Goal: Complete application form

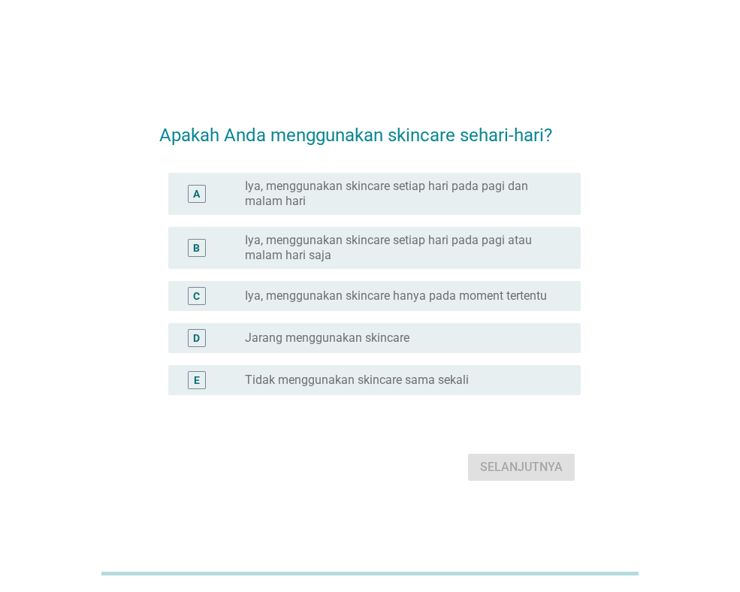
click at [340, 193] on label "Iya, menggunakan skincare setiap hari pada pagi dan malam hari" at bounding box center [401, 194] width 312 height 30
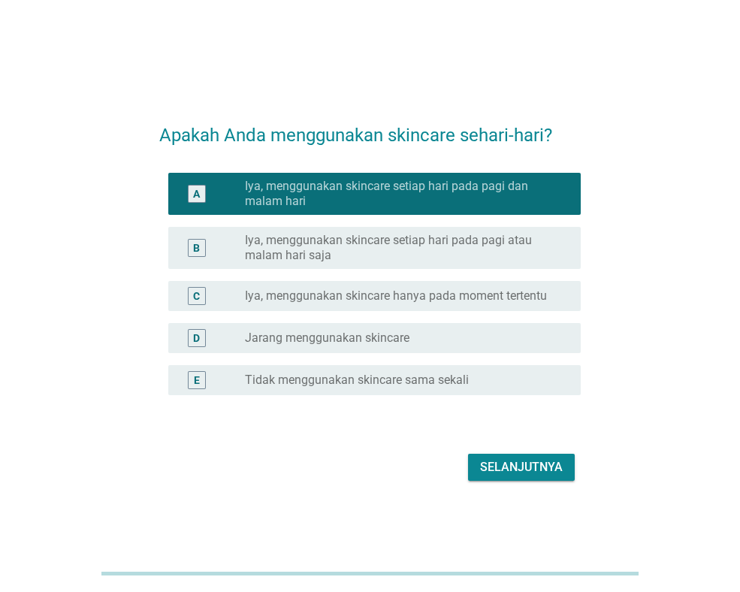
click at [510, 462] on div "Selanjutnya" at bounding box center [521, 467] width 83 height 18
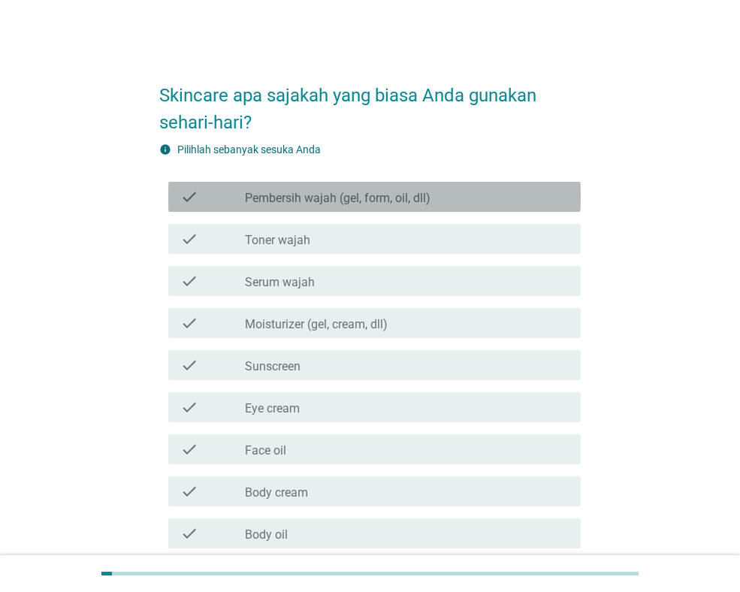
click at [375, 199] on label "Pembersih wajah (gel, form, oil, dll)" at bounding box center [338, 198] width 186 height 15
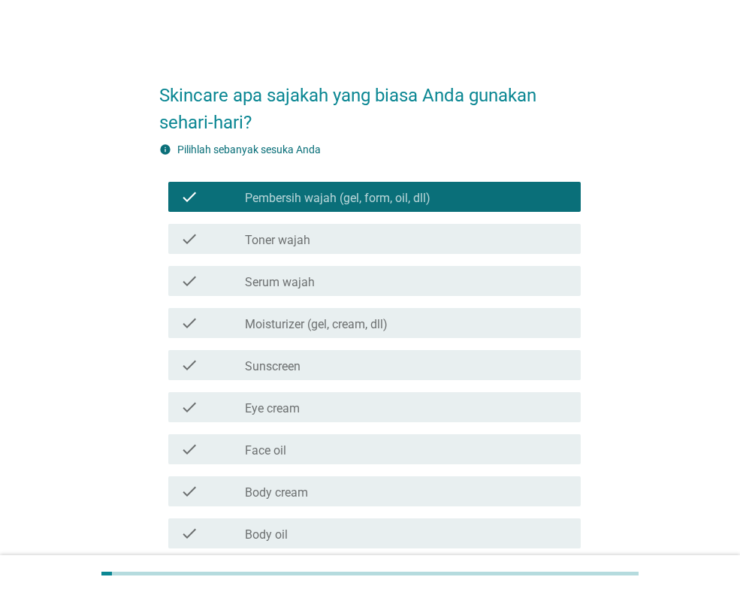
click at [306, 237] on label "Toner wajah" at bounding box center [277, 240] width 65 height 15
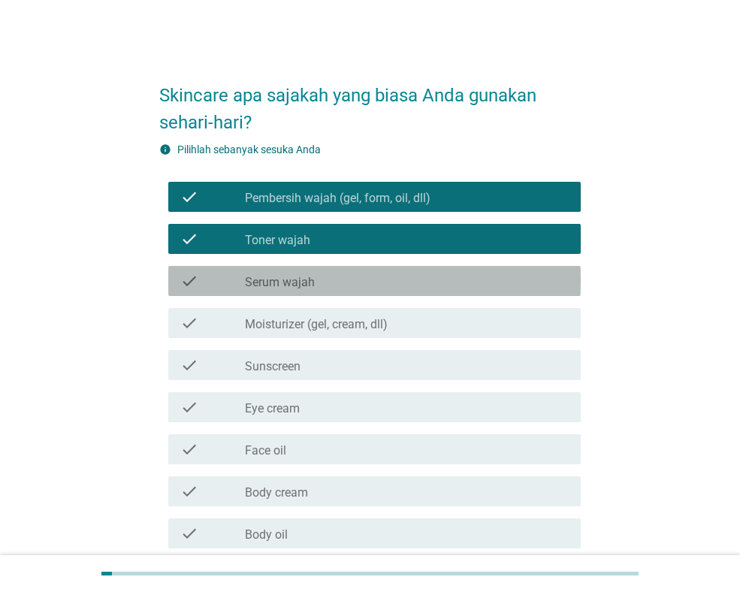
click at [308, 285] on label "Serum wajah" at bounding box center [280, 282] width 70 height 15
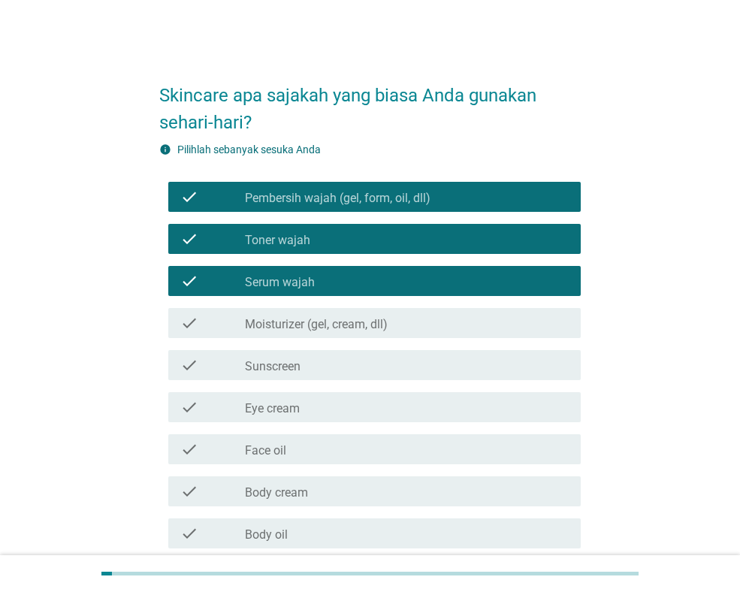
click at [317, 331] on label "Moisturizer (gel, cream, dll)" at bounding box center [316, 324] width 143 height 15
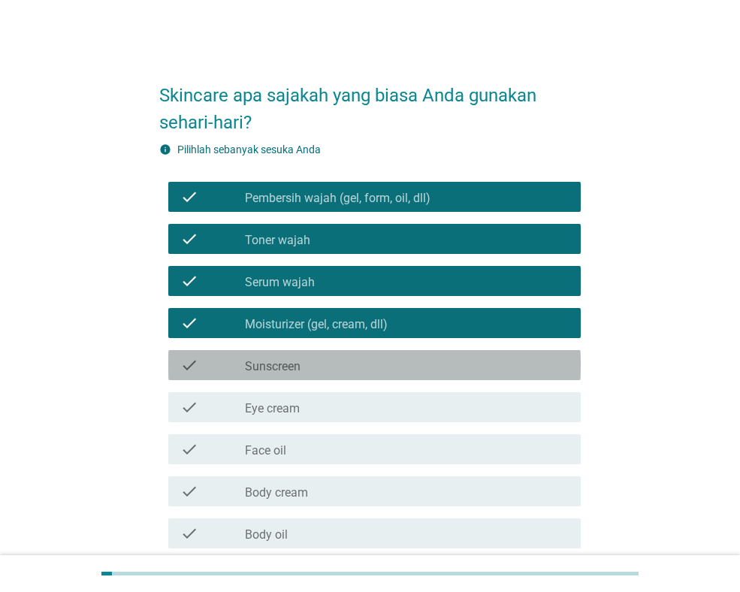
click at [318, 379] on div "check check_box_outline_blank Sunscreen" at bounding box center [374, 365] width 412 height 30
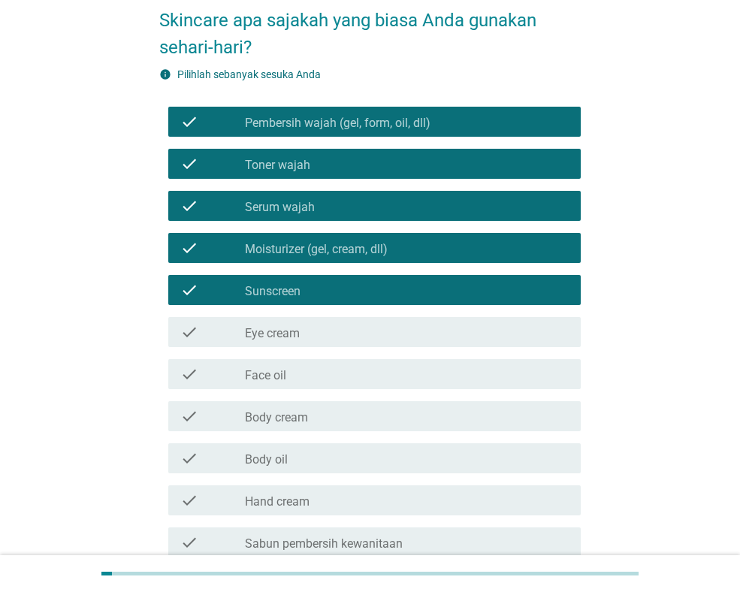
scroll to position [150, 0]
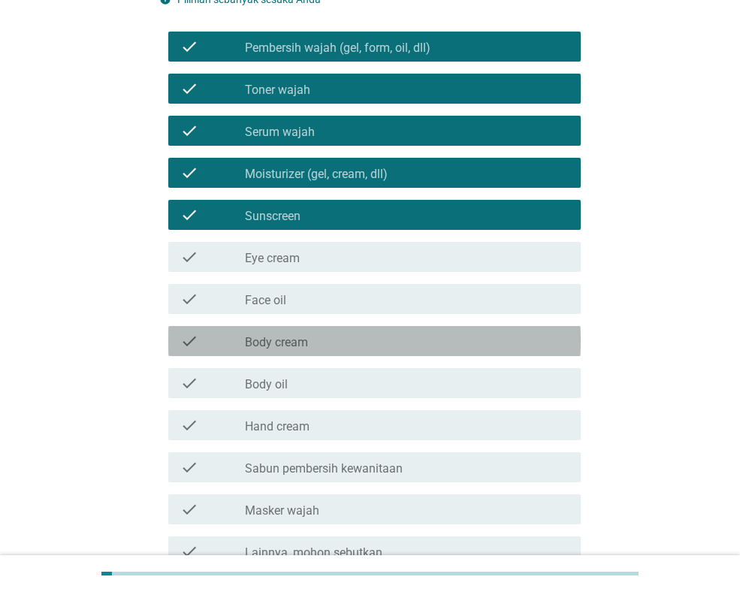
click at [282, 337] on label "Body cream" at bounding box center [276, 342] width 63 height 15
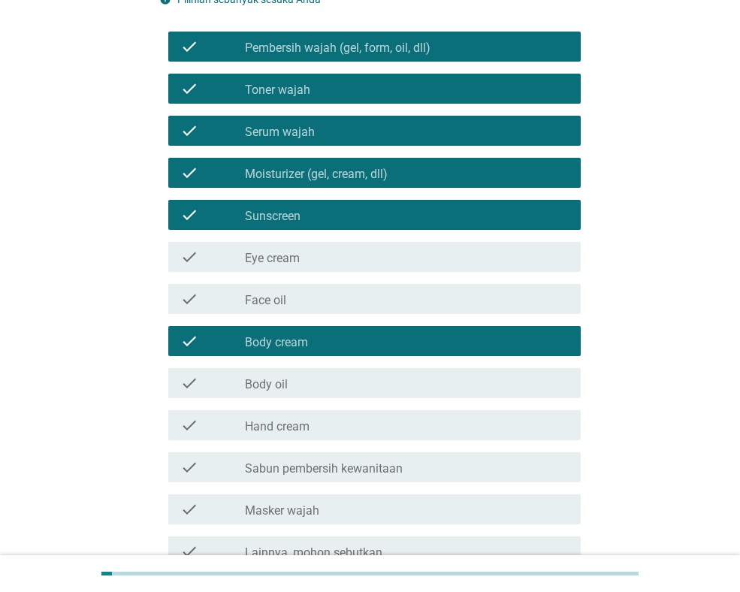
scroll to position [225, 0]
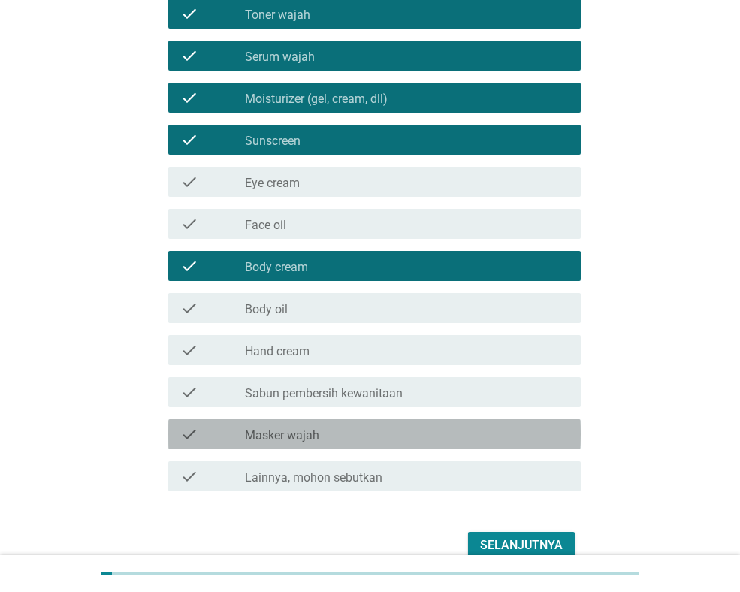
click at [318, 437] on label "Masker wajah" at bounding box center [282, 435] width 74 height 15
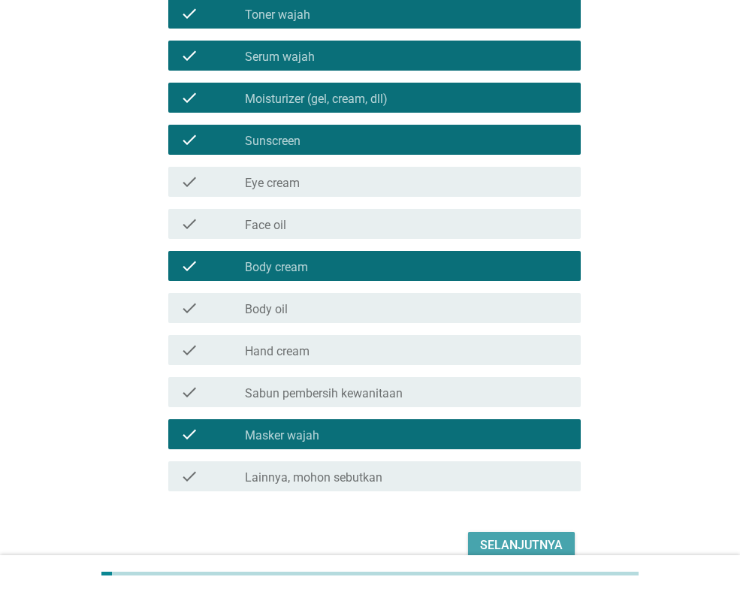
click at [505, 537] on div "Selanjutnya" at bounding box center [521, 545] width 83 height 18
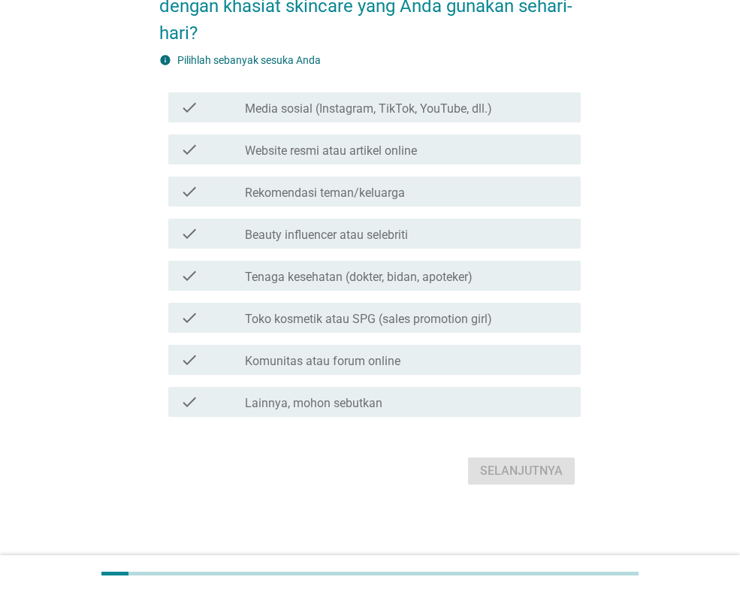
scroll to position [0, 0]
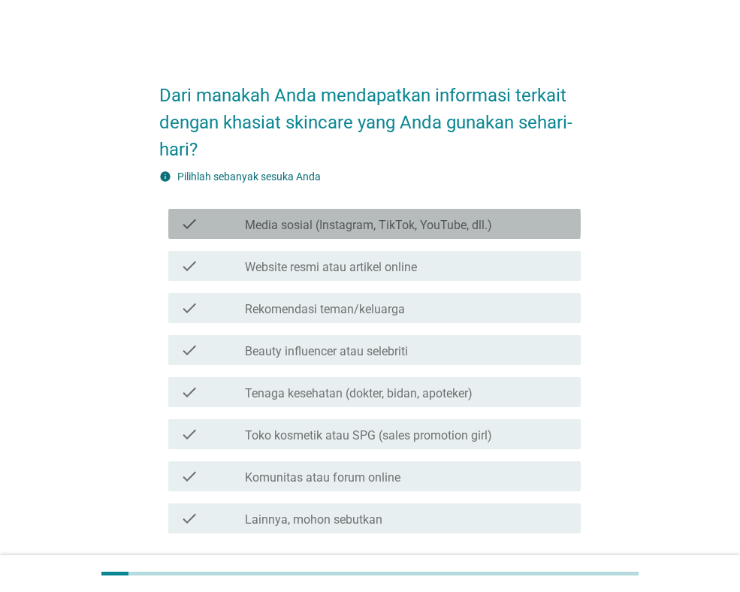
click at [360, 215] on div "check_box_outline_blank Media sosial (Instagram, TikTok, YouTube, dll.)" at bounding box center [407, 224] width 324 height 18
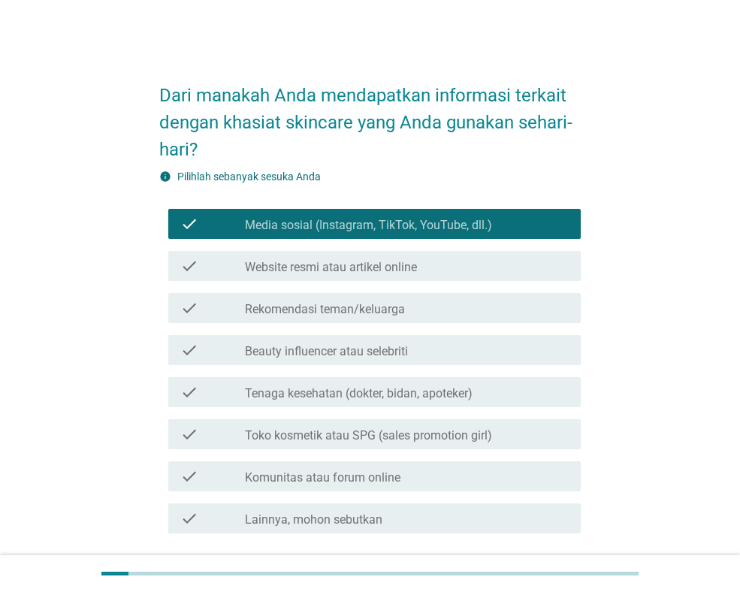
click at [352, 293] on div "check check_box_outline_blank Rekomendasi teman/keluarga" at bounding box center [374, 308] width 412 height 30
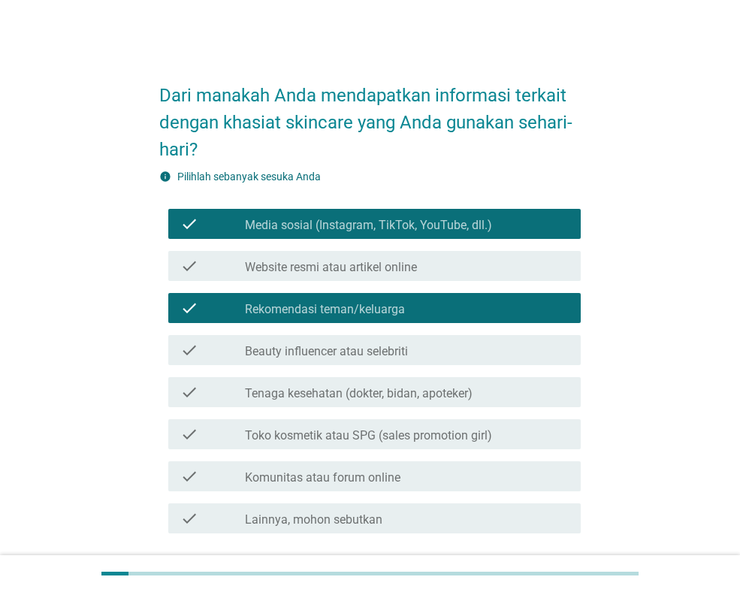
click at [352, 344] on label "Beauty influencer atau selebriti" at bounding box center [326, 351] width 163 height 15
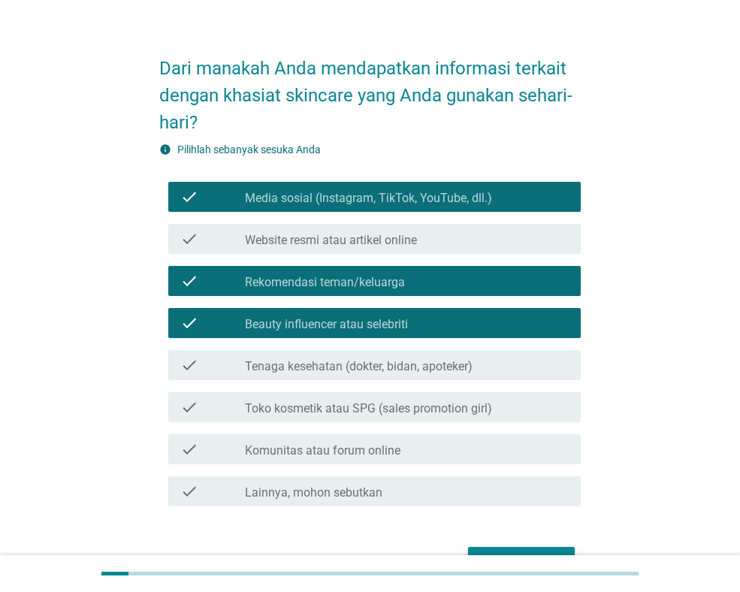
scroll to position [75, 0]
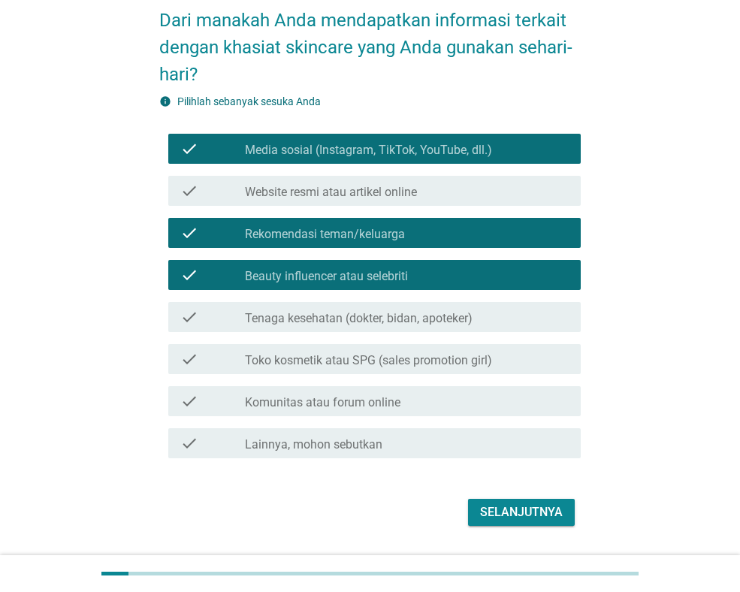
click at [355, 318] on label "Tenaga kesehatan (dokter, bidan, apoteker)" at bounding box center [359, 318] width 228 height 15
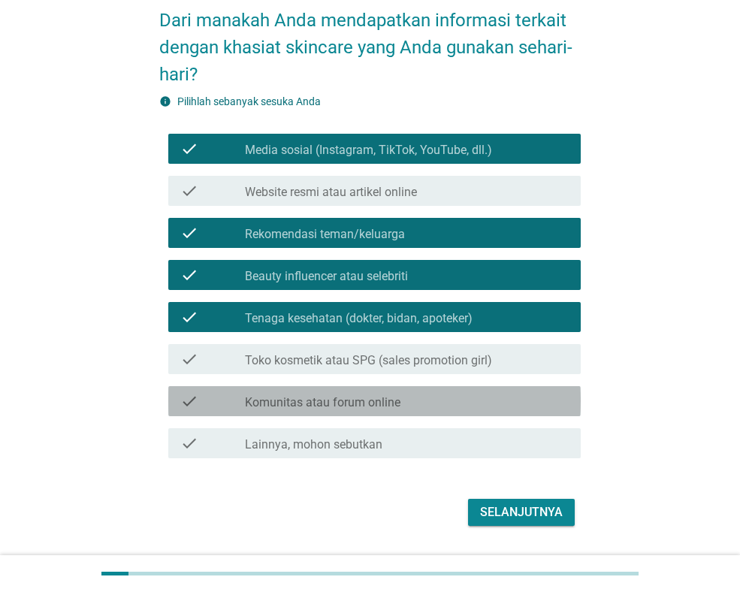
click at [382, 395] on label "Komunitas atau forum online" at bounding box center [322, 402] width 155 height 15
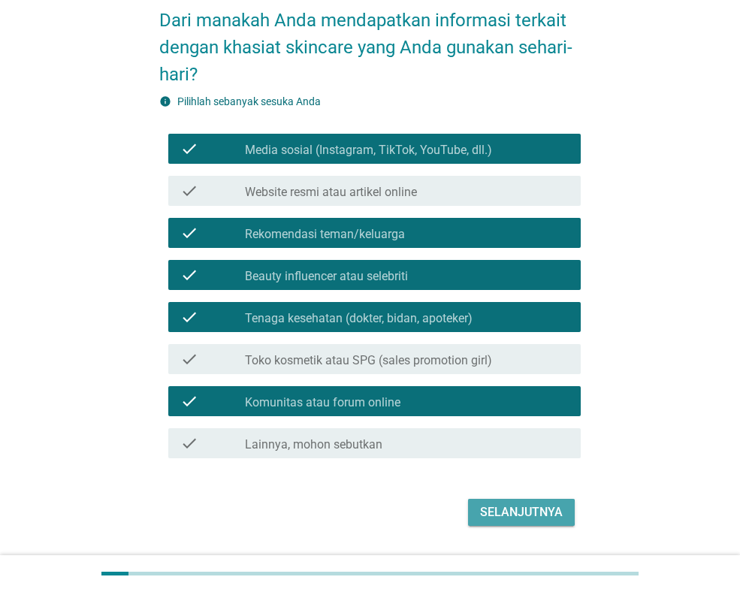
click at [514, 509] on div "Selanjutnya" at bounding box center [521, 512] width 83 height 18
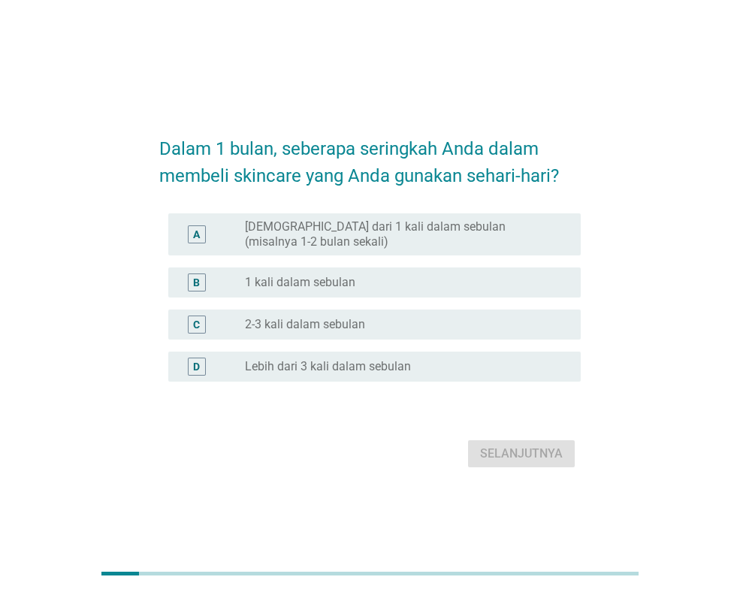
click at [400, 273] on div "radio_button_unchecked 1 kali dalam sebulan" at bounding box center [407, 282] width 324 height 18
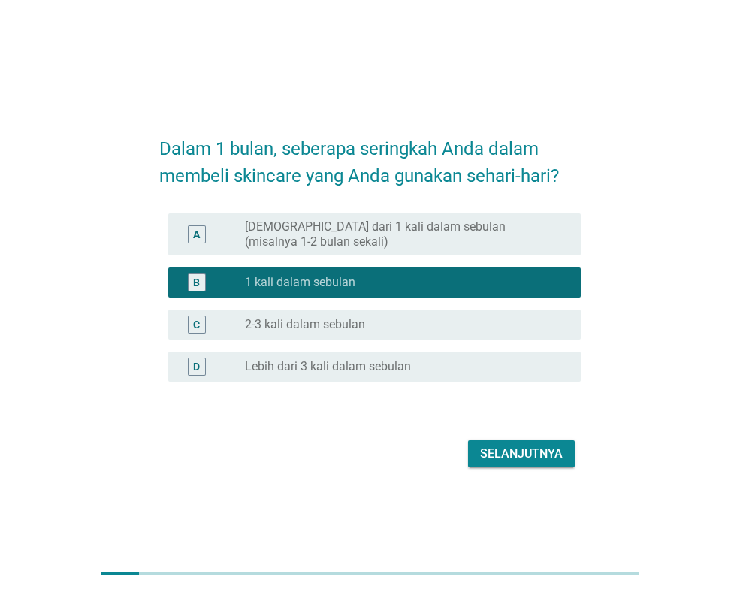
click at [419, 231] on label "[DEMOGRAPHIC_DATA] dari 1 kali dalam sebulan (misalnya 1-2 bulan sekali)" at bounding box center [401, 234] width 312 height 30
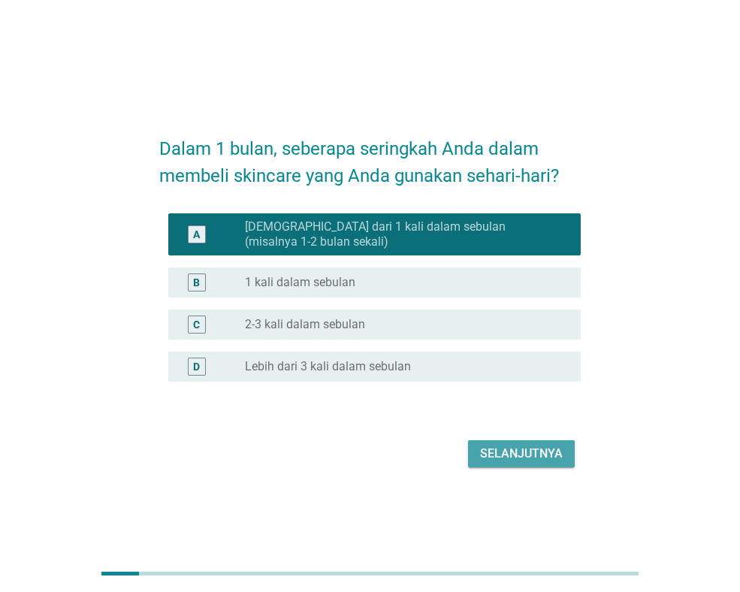
click at [521, 448] on div "Selanjutnya" at bounding box center [521, 454] width 83 height 18
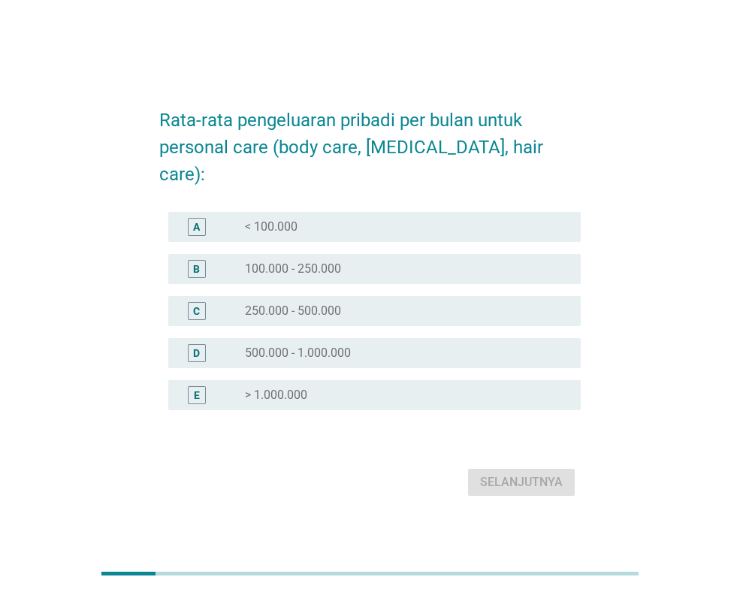
click at [373, 303] on div "radio_button_unchecked 250.000 - 500.000" at bounding box center [401, 310] width 312 height 15
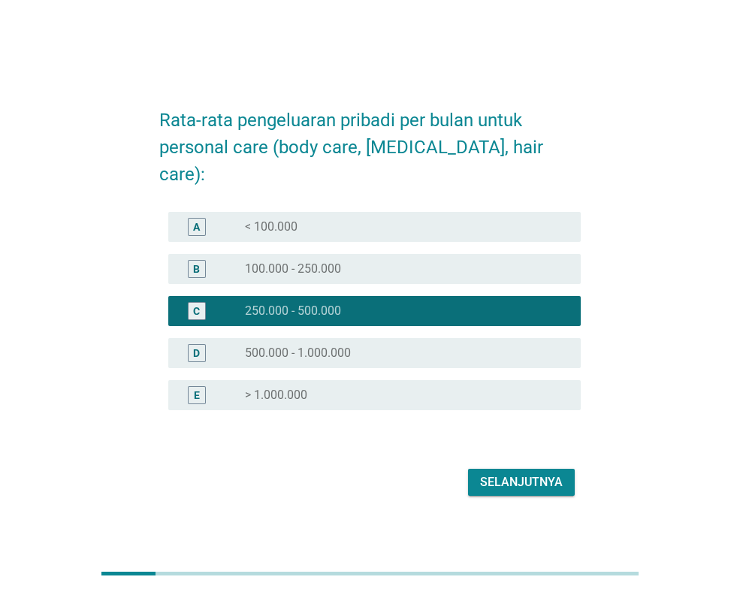
click at [484, 261] on div "radio_button_unchecked 100.000 - 250.000" at bounding box center [401, 268] width 312 height 15
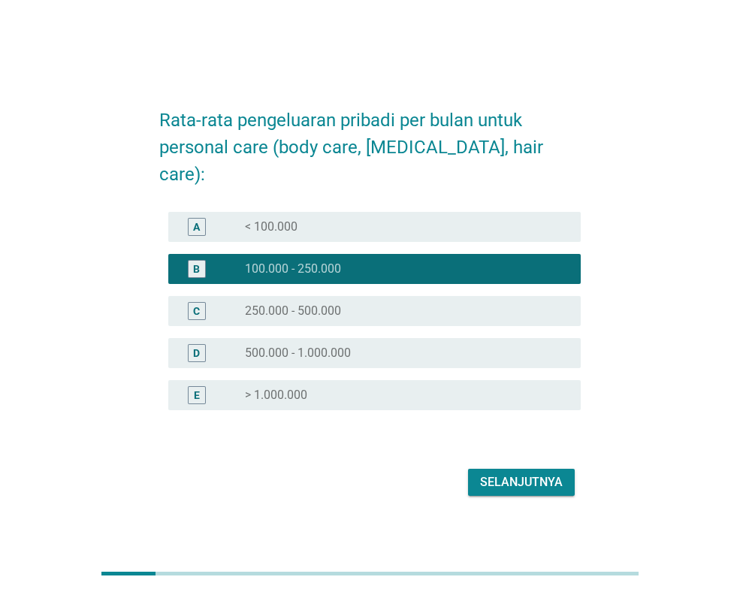
click at [516, 473] on div "Selanjutnya" at bounding box center [521, 482] width 83 height 18
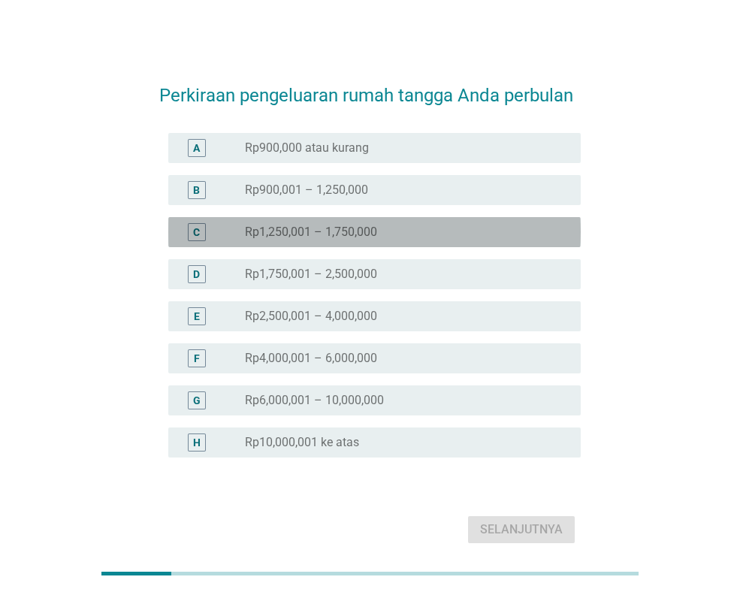
click at [331, 236] on label "Rp1,250,001 – 1,750,000" at bounding box center [311, 232] width 132 height 15
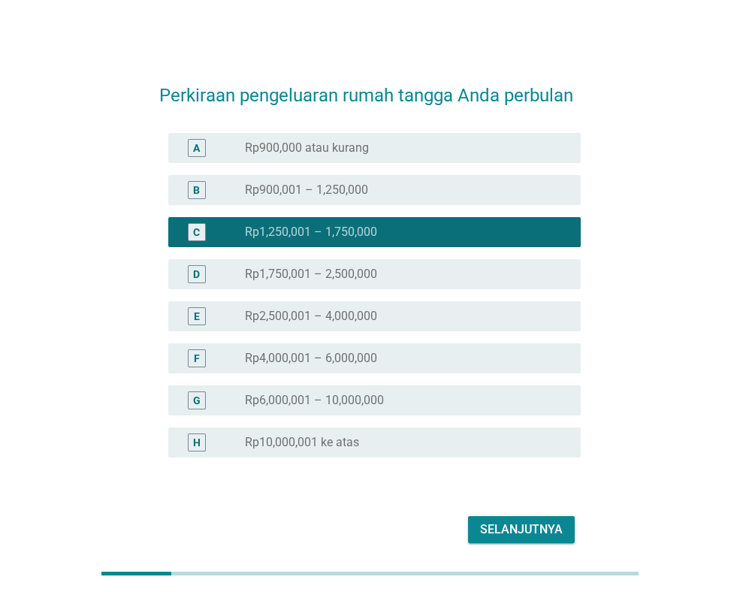
click at [383, 187] on div "radio_button_unchecked Rp900,001 – 1,250,000" at bounding box center [401, 190] width 312 height 15
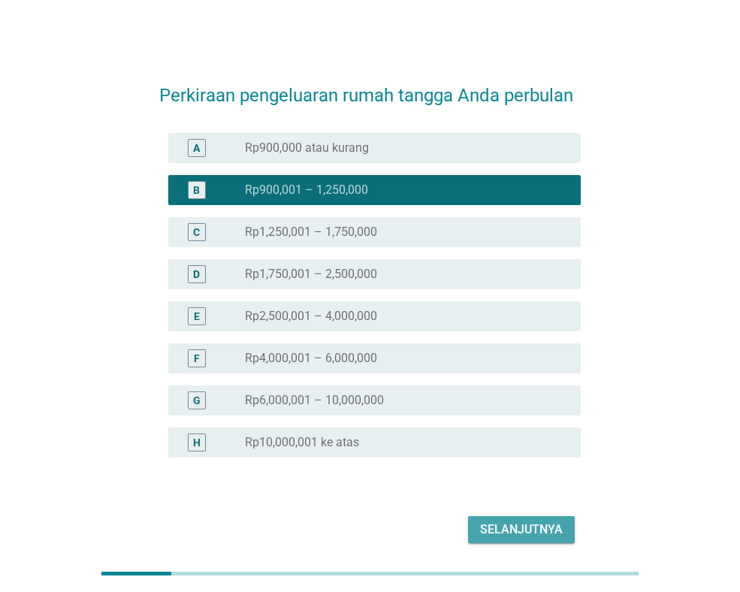
click at [522, 524] on div "Selanjutnya" at bounding box center [521, 530] width 83 height 18
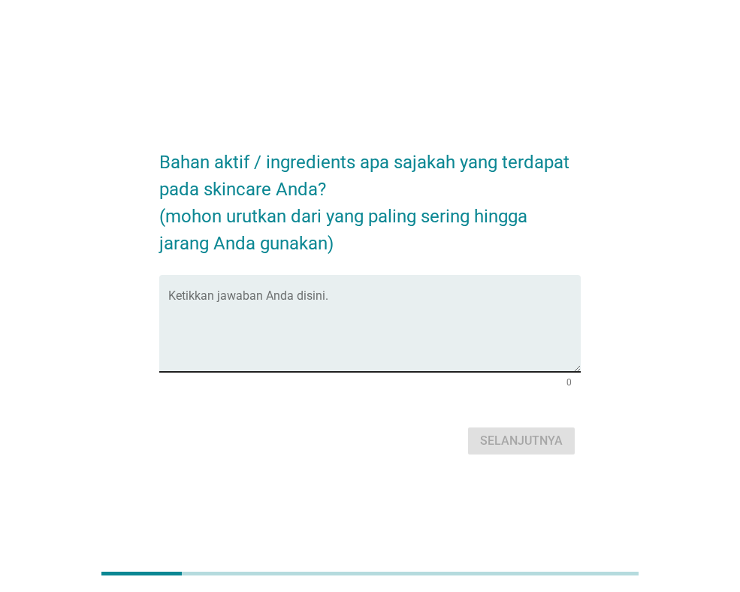
click at [370, 319] on textarea "Ketikkan jawaban Anda disini." at bounding box center [374, 332] width 412 height 79
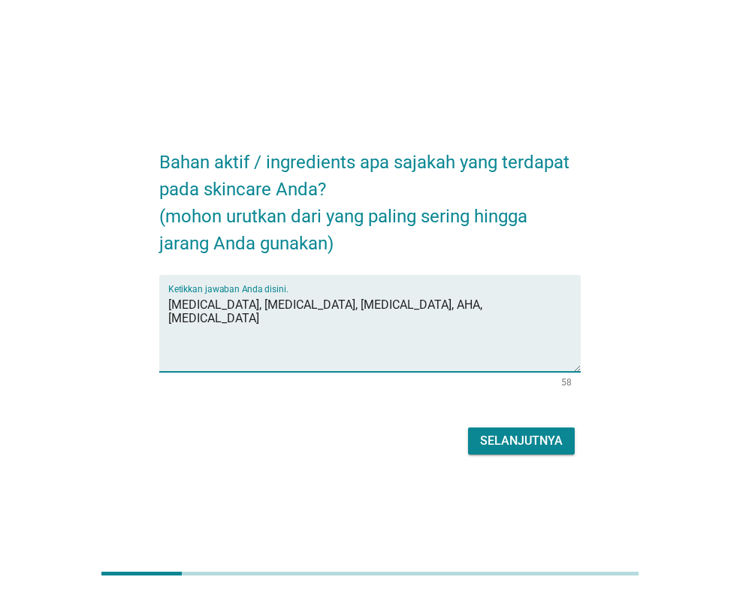
type textarea "[MEDICAL_DATA], [MEDICAL_DATA], [MEDICAL_DATA], AHA, [MEDICAL_DATA]"
click at [534, 441] on div "Selanjutnya" at bounding box center [521, 441] width 83 height 18
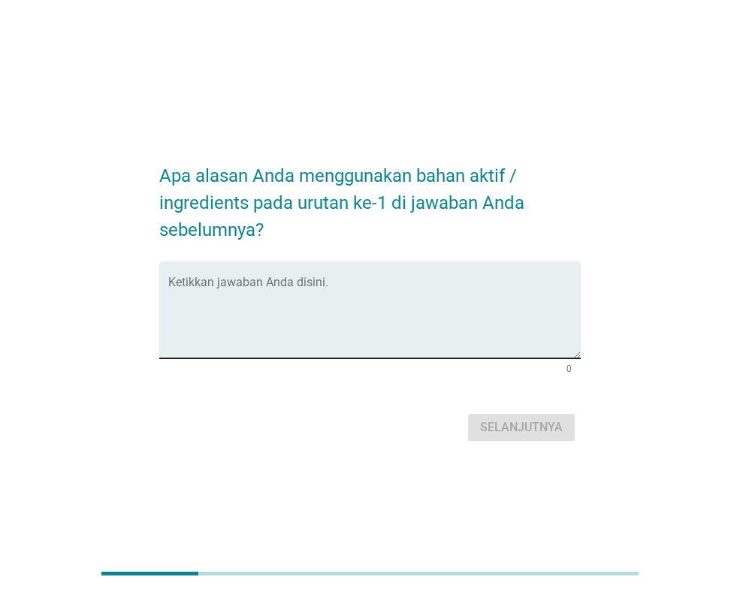
click at [475, 324] on textarea "Ketikkan jawaban Anda disini." at bounding box center [374, 318] width 412 height 79
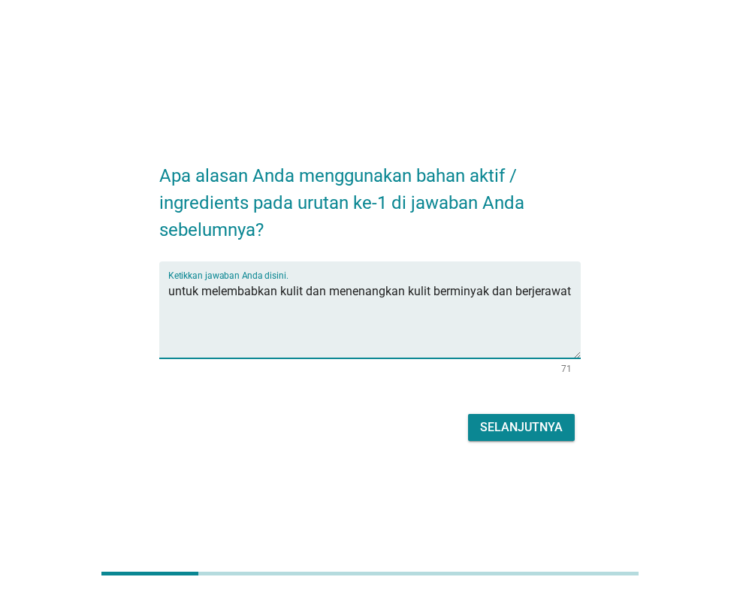
type textarea "untuk melembabkan kulit dan menenangkan kulit berminyak dan berjerawat"
click at [533, 418] on div "Selanjutnya" at bounding box center [521, 427] width 83 height 18
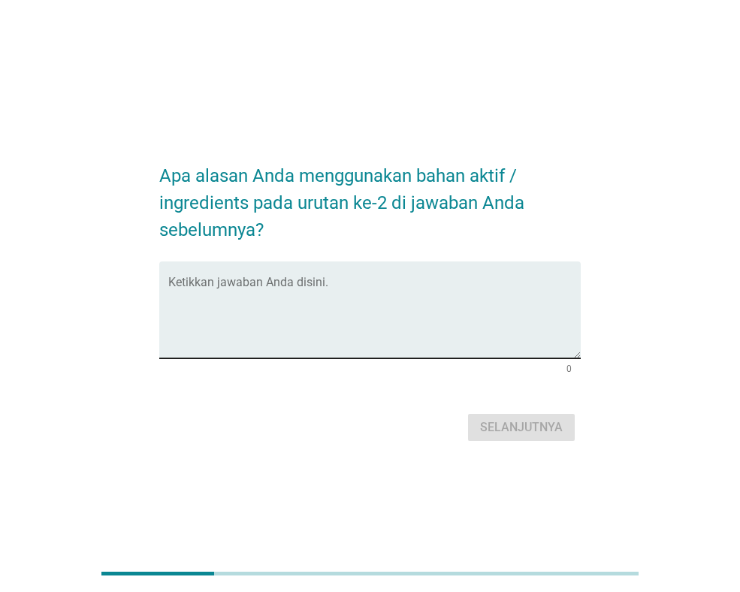
click at [444, 306] on textarea "Ketikkan jawaban Anda disini." at bounding box center [374, 318] width 412 height 79
type textarea "a"
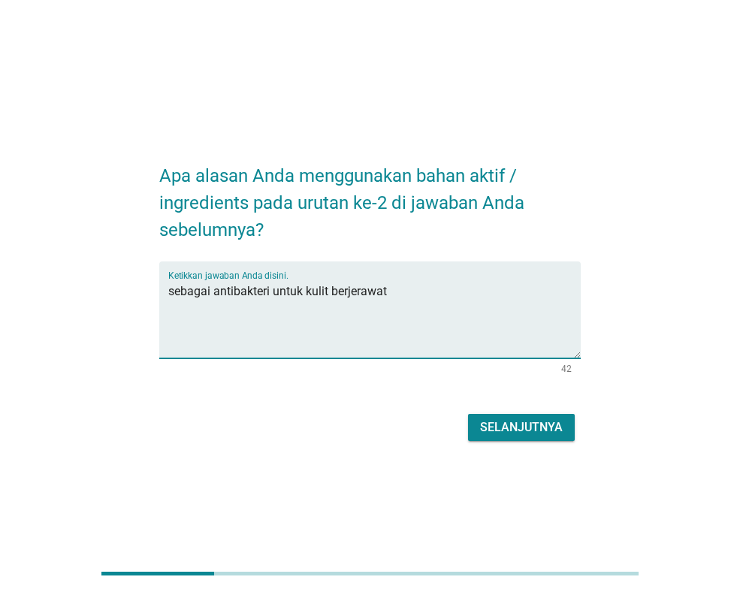
type textarea "sebagai antibakteri untuk kulit berjerawat"
click at [560, 423] on div "Selanjutnya" at bounding box center [521, 427] width 83 height 18
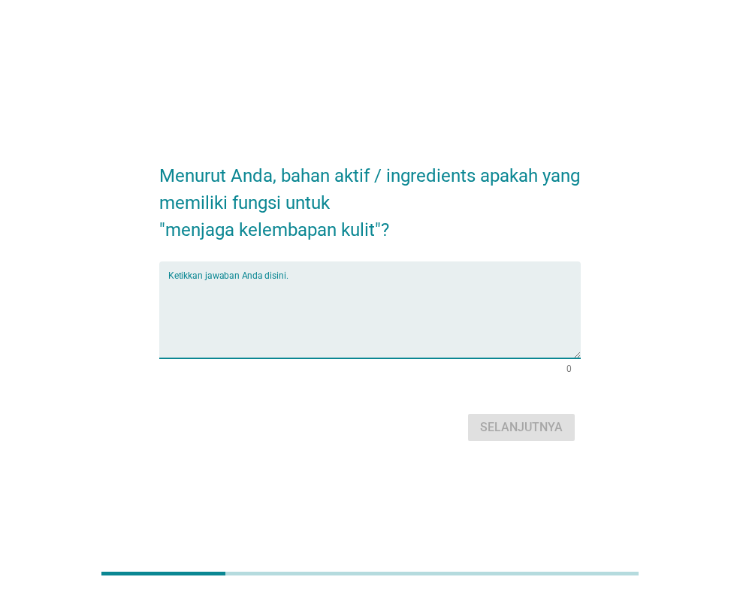
click at [460, 305] on textarea "Ketikkan jawaban Anda disini." at bounding box center [374, 318] width 412 height 79
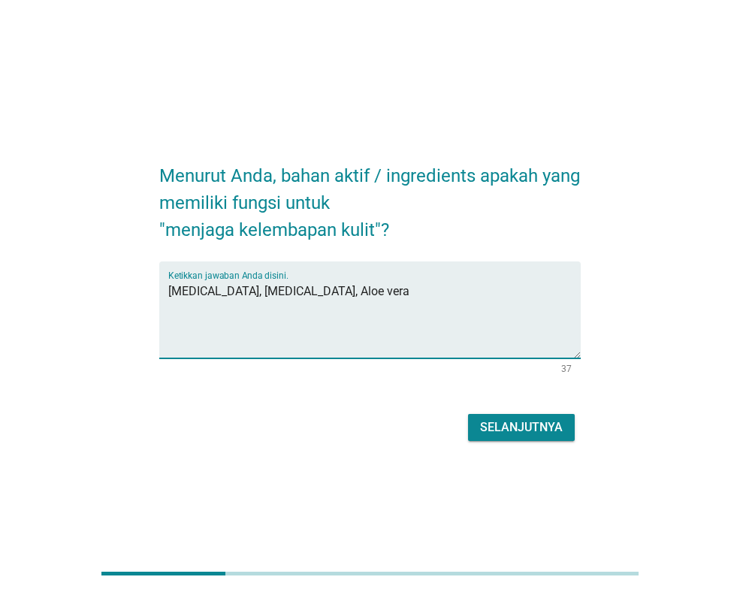
type textarea "[MEDICAL_DATA], [MEDICAL_DATA], Aloe vera"
click at [489, 426] on div "Selanjutnya" at bounding box center [521, 427] width 83 height 18
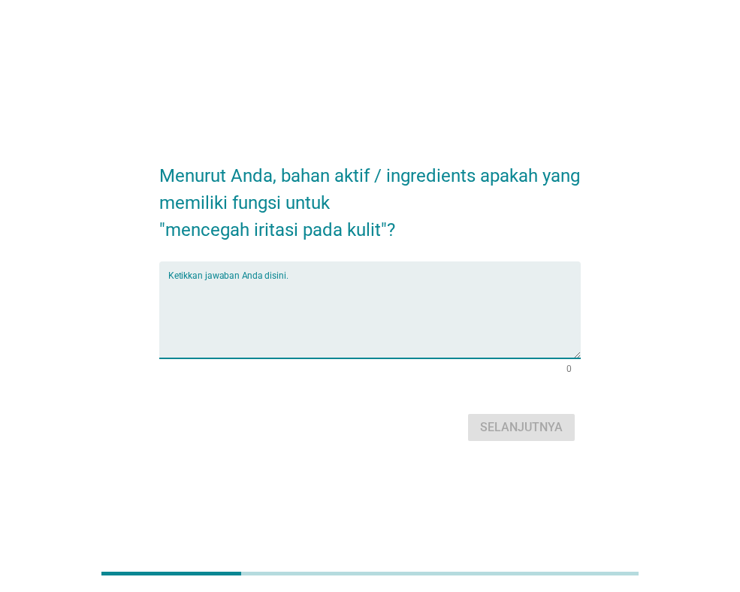
click at [394, 301] on textarea "Ketikkan jawaban Anda disini." at bounding box center [374, 318] width 412 height 79
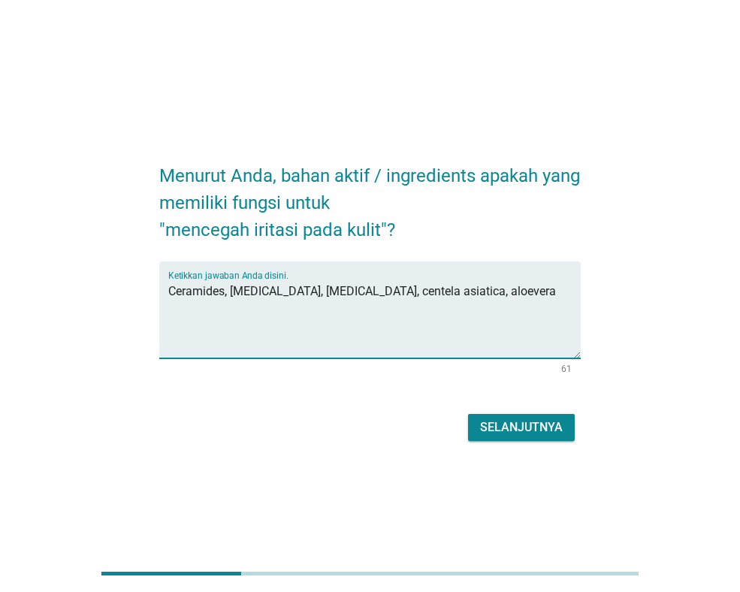
type textarea "Ceramides, [MEDICAL_DATA], [MEDICAL_DATA], centela asiatica, aloevera"
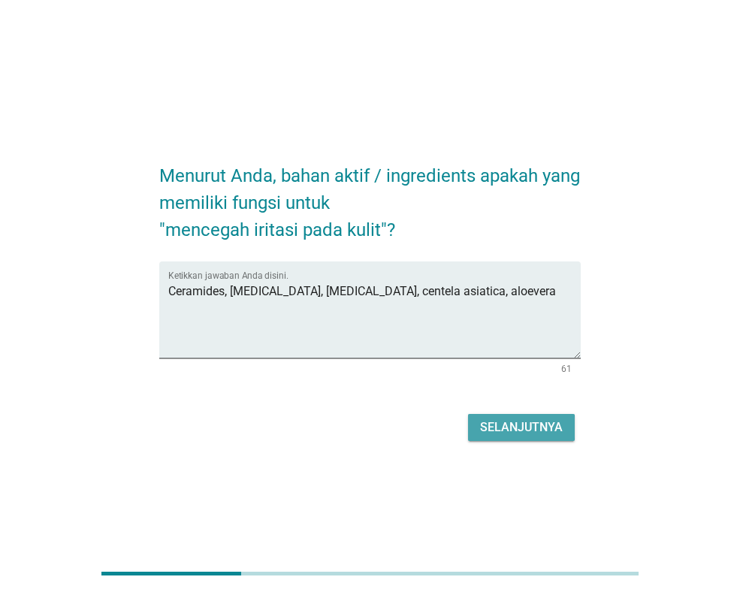
click at [506, 432] on div "Selanjutnya" at bounding box center [521, 427] width 83 height 18
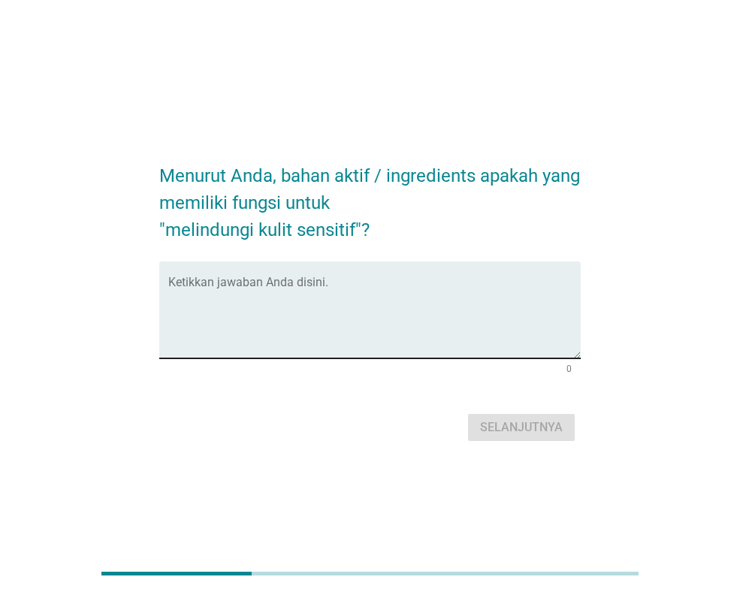
click at [359, 335] on textarea "Ketikkan jawaban Anda disini." at bounding box center [374, 318] width 412 height 79
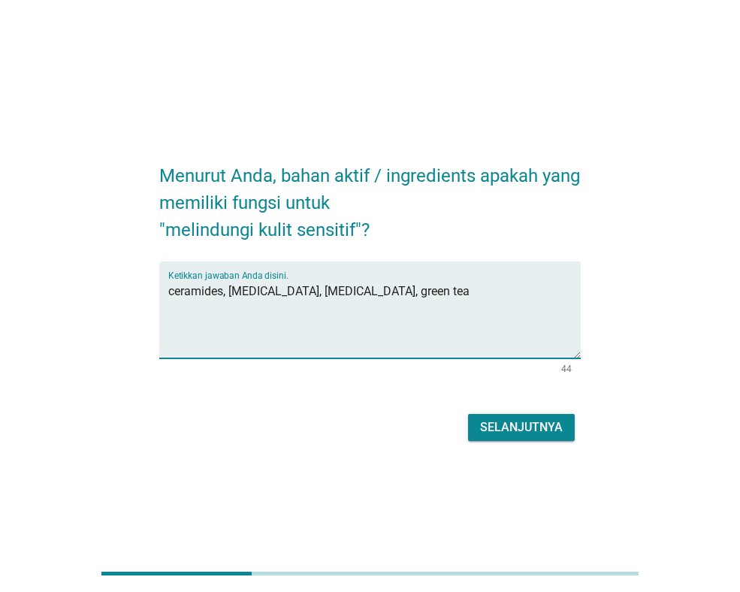
type textarea "ceramides, [MEDICAL_DATA], [MEDICAL_DATA], green tea"
click at [558, 425] on div "Selanjutnya" at bounding box center [521, 427] width 83 height 18
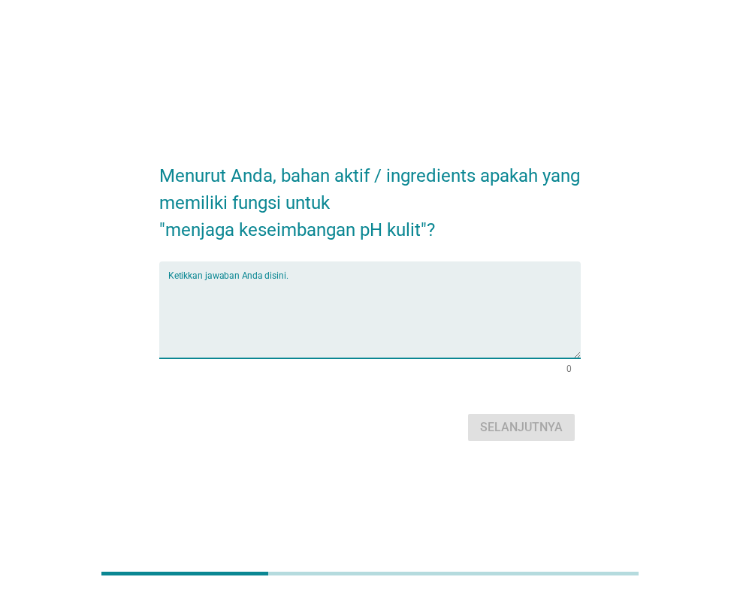
click at [373, 335] on textarea "Ketikkan jawaban Anda disini." at bounding box center [374, 318] width 412 height 79
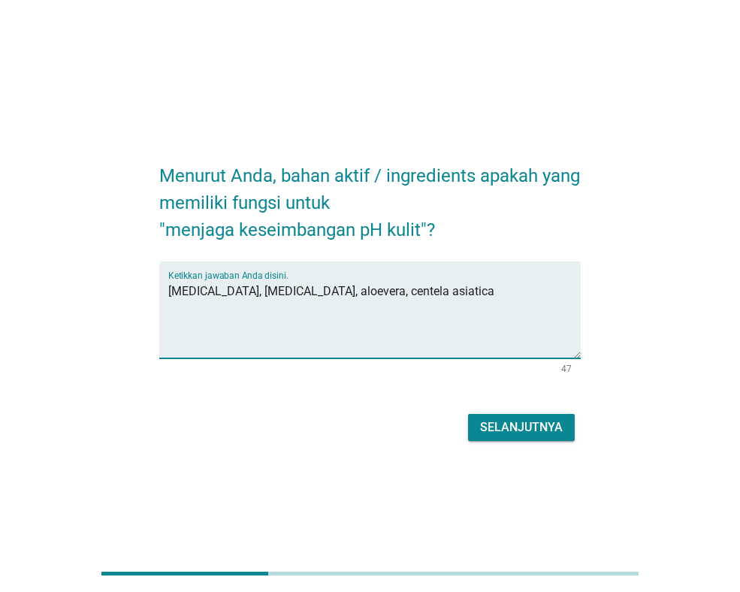
type textarea "[MEDICAL_DATA], [MEDICAL_DATA], aloevera, centela asiatica"
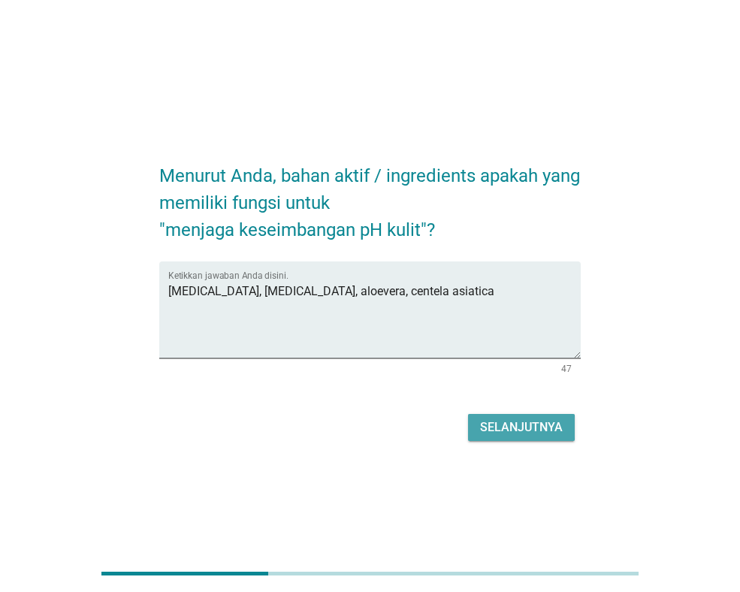
click at [516, 419] on div "Selanjutnya" at bounding box center [521, 427] width 83 height 18
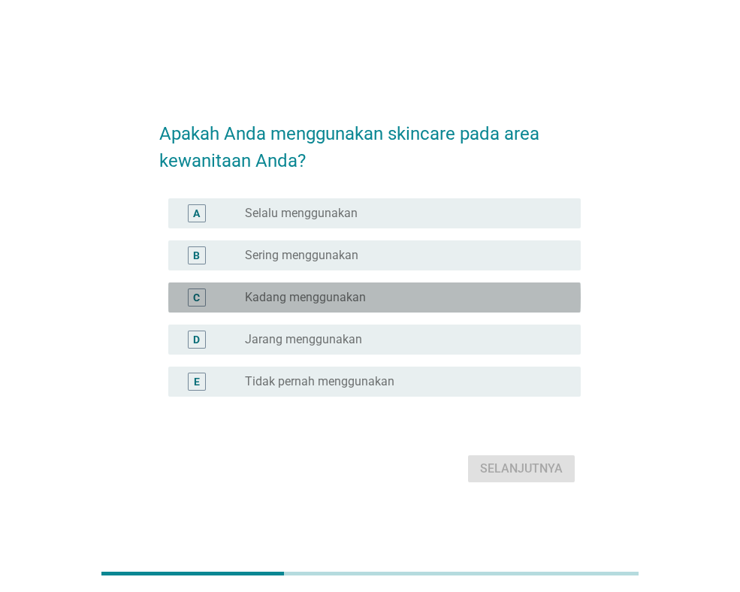
drag, startPoint x: 301, startPoint y: 294, endPoint x: 324, endPoint y: 331, distance: 43.2
click at [301, 294] on label "Kadang menggunakan" at bounding box center [305, 297] width 121 height 15
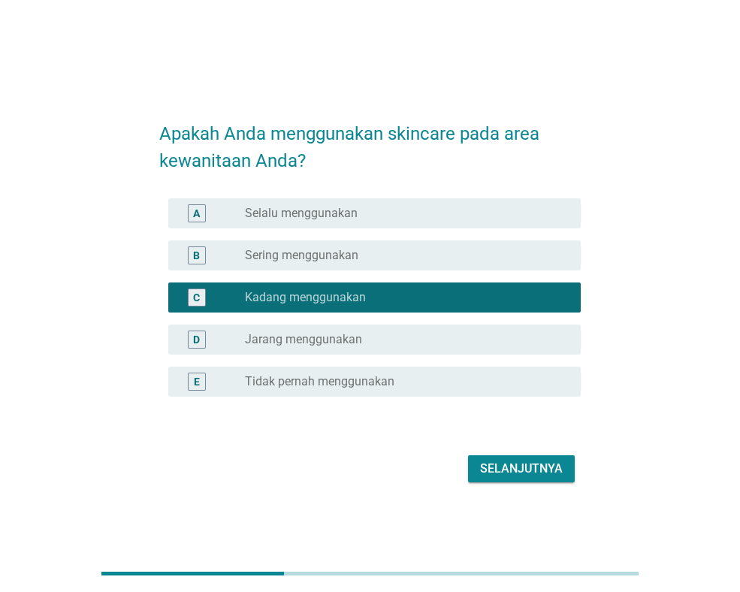
click at [531, 483] on div "Selanjutnya" at bounding box center [369, 469] width 421 height 36
click at [532, 472] on div "Selanjutnya" at bounding box center [521, 469] width 83 height 18
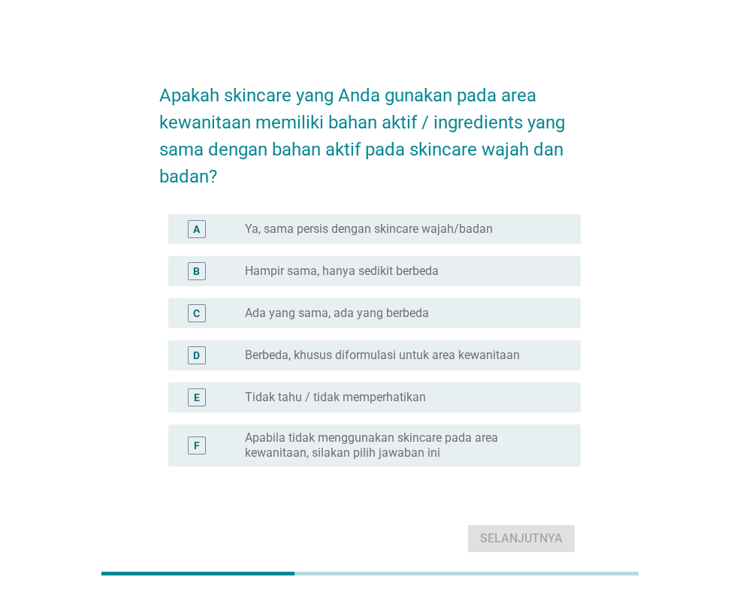
click at [355, 322] on div "C radio_button_unchecked Ada yang sama, ada yang berbeda" at bounding box center [374, 313] width 412 height 30
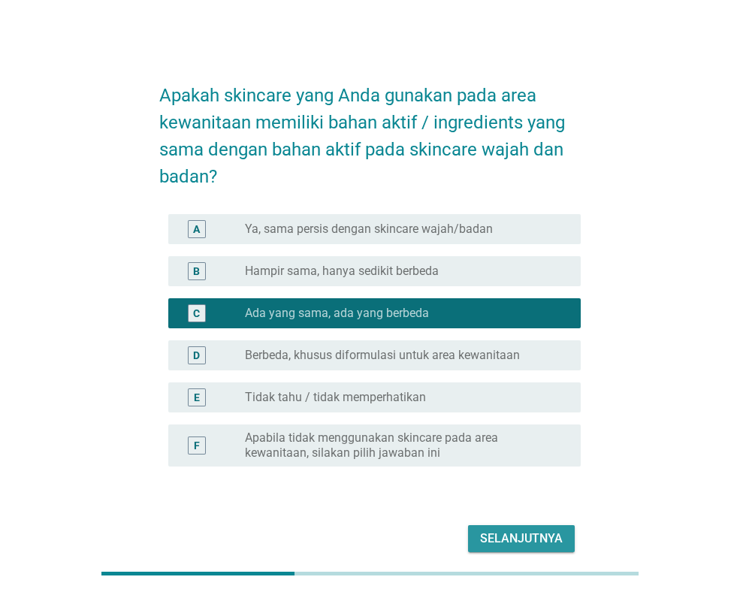
click at [521, 536] on div "Selanjutnya" at bounding box center [521, 539] width 83 height 18
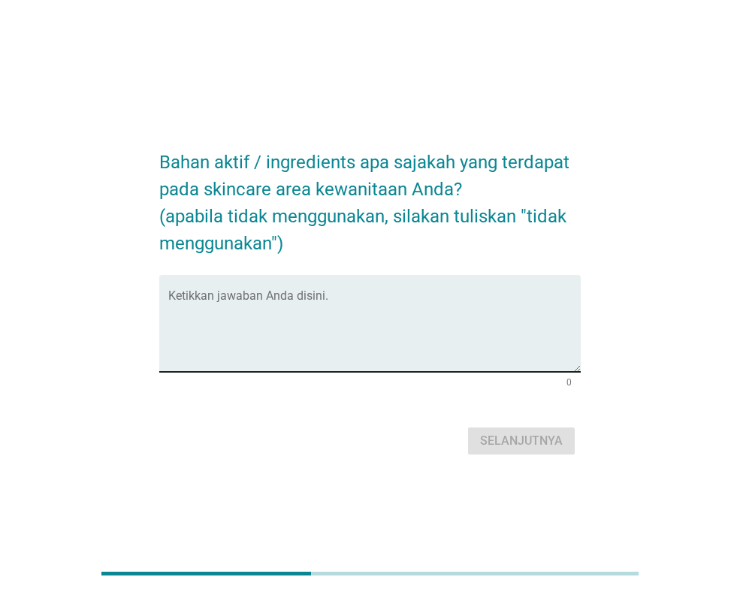
click at [261, 347] on textarea "Ketikkan jawaban Anda disini." at bounding box center [374, 332] width 412 height 79
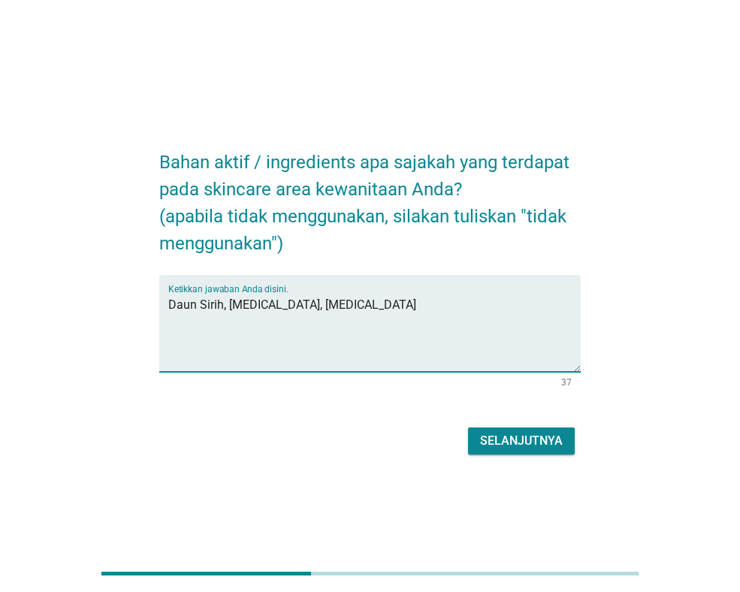
type textarea "Daun Sirih, [MEDICAL_DATA], [MEDICAL_DATA]"
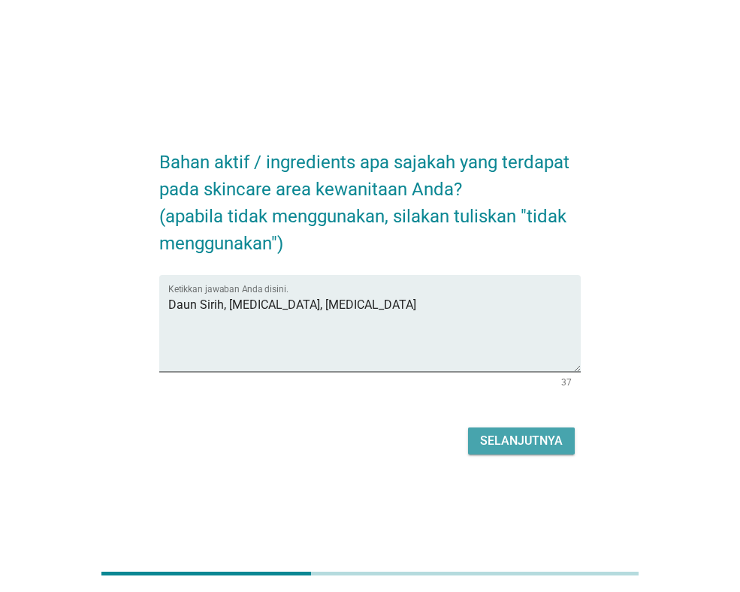
click at [521, 433] on div "Selanjutnya" at bounding box center [521, 441] width 83 height 18
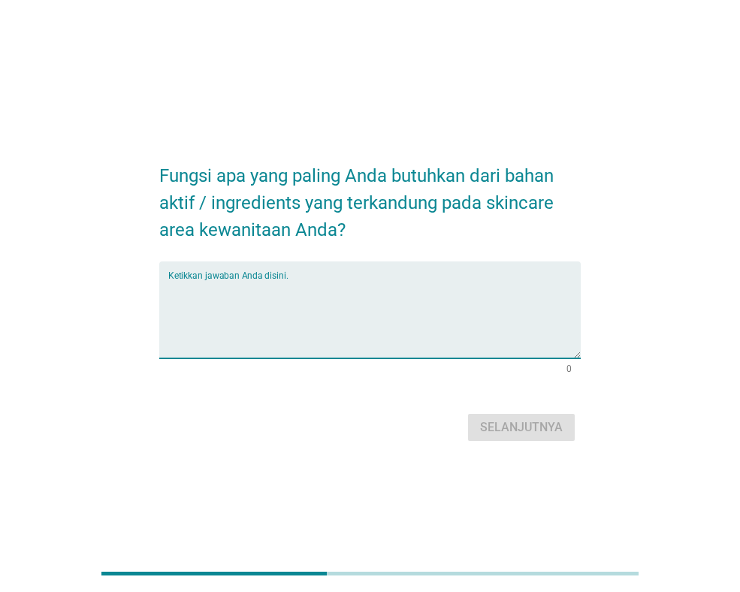
click at [412, 296] on textarea "Ketikkan jawaban Anda disini." at bounding box center [374, 318] width 412 height 79
type textarea "sirih"
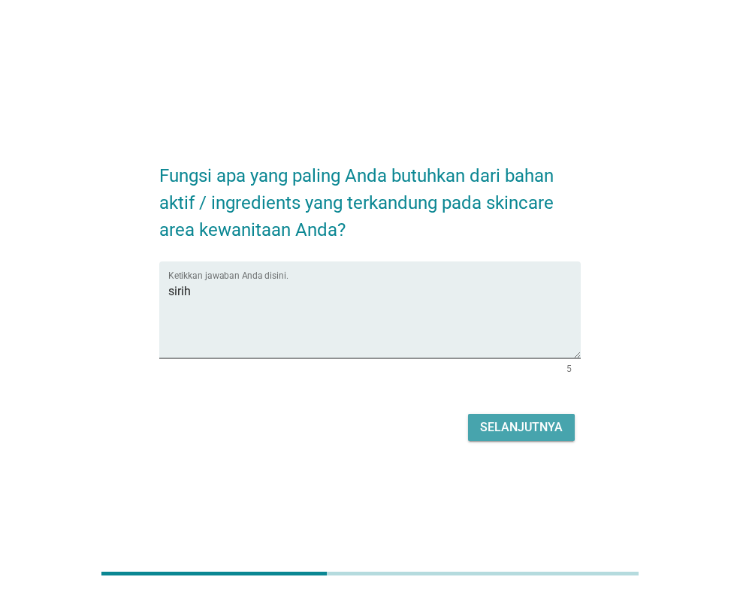
click at [522, 430] on div "Selanjutnya" at bounding box center [521, 427] width 83 height 18
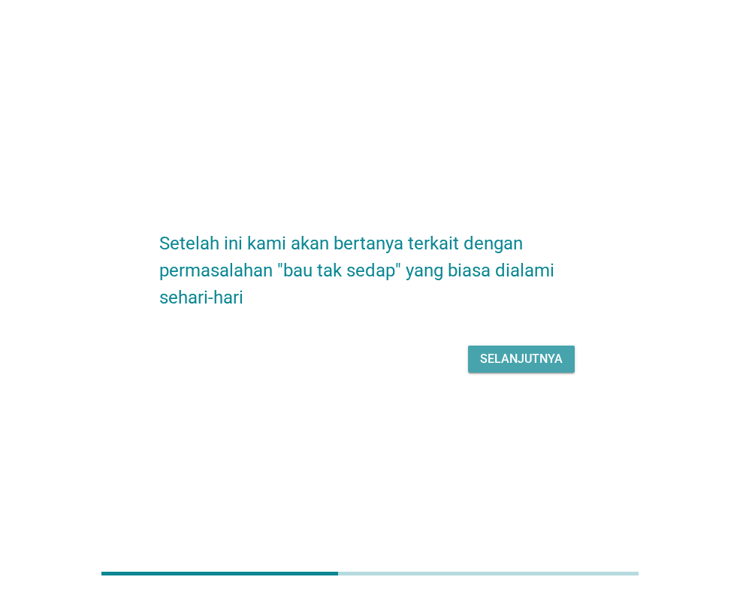
click at [514, 367] on div "Selanjutnya" at bounding box center [521, 359] width 83 height 18
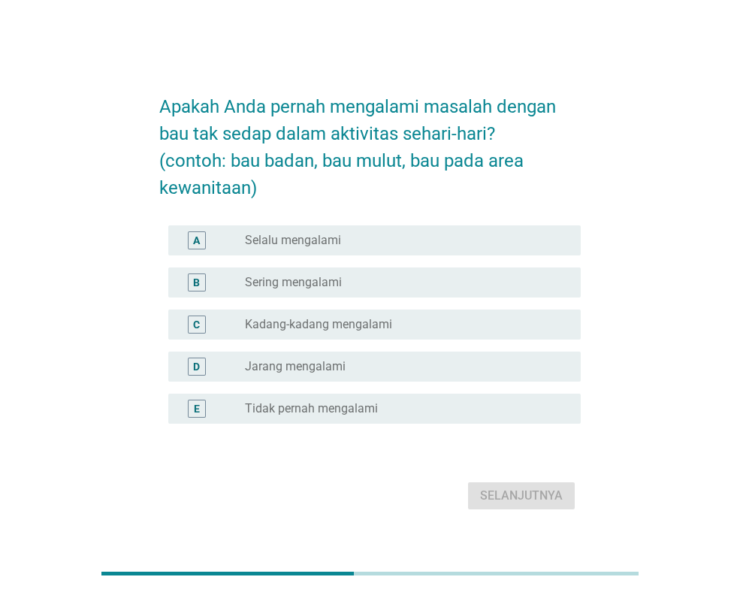
click at [392, 329] on div "radio_button_unchecked Kadang-kadang mengalami" at bounding box center [401, 324] width 312 height 15
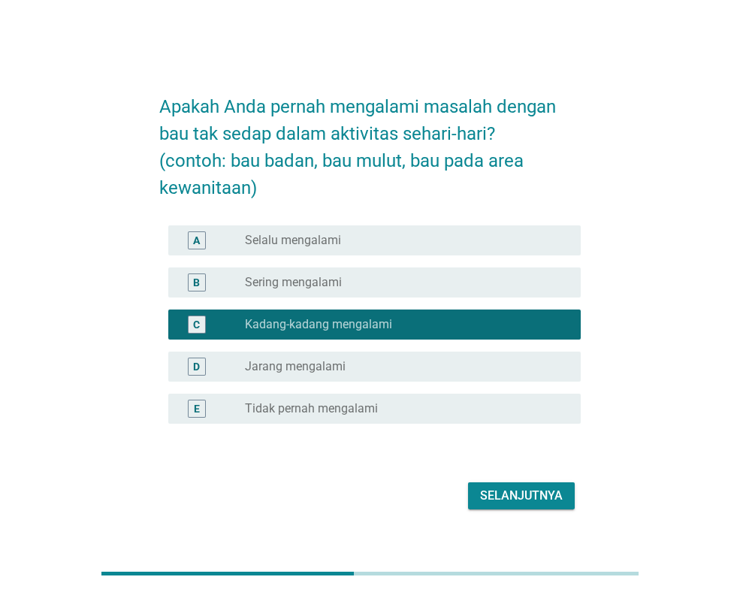
click at [495, 487] on div "Selanjutnya" at bounding box center [521, 496] width 83 height 18
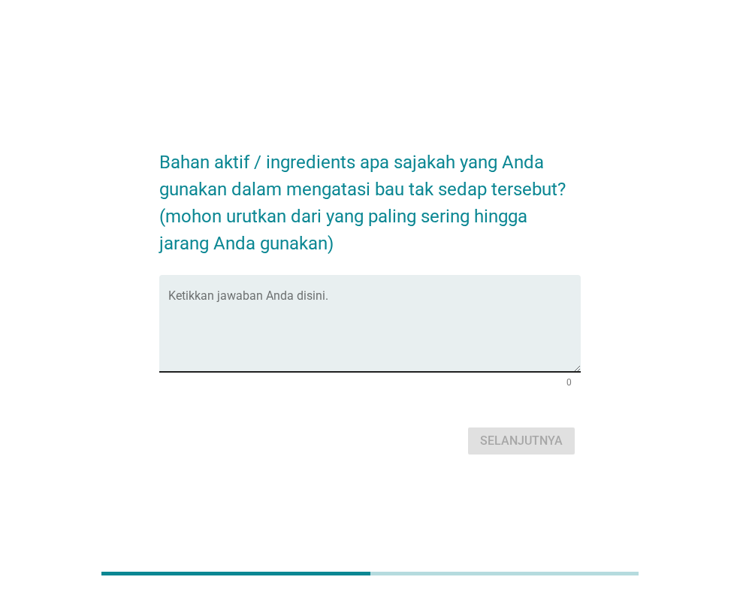
click at [532, 334] on textarea "Ketikkan jawaban Anda disini." at bounding box center [374, 332] width 412 height 79
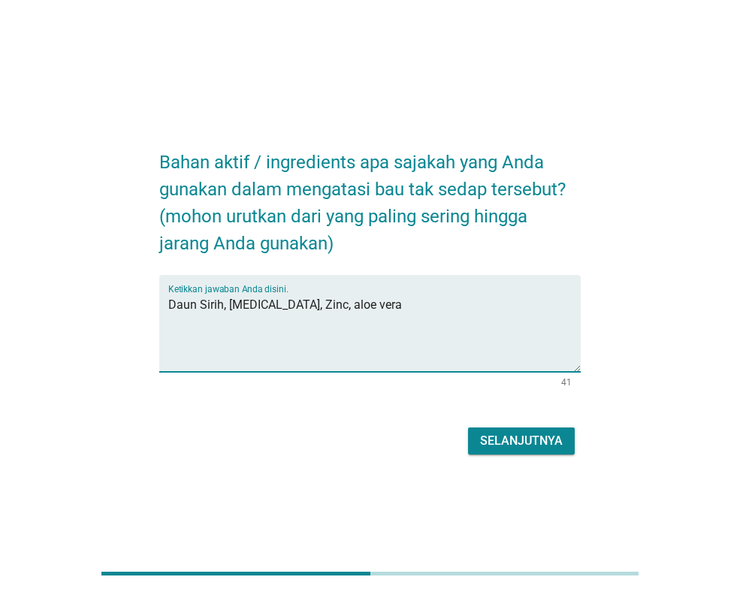
type textarea "Daun Sirih, [MEDICAL_DATA], Zinc, aloe vera"
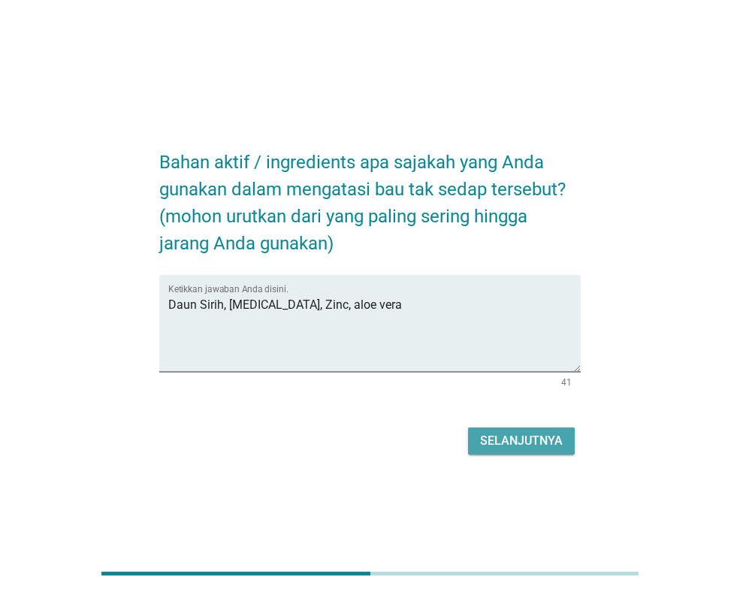
click at [548, 445] on div "Selanjutnya" at bounding box center [521, 441] width 83 height 18
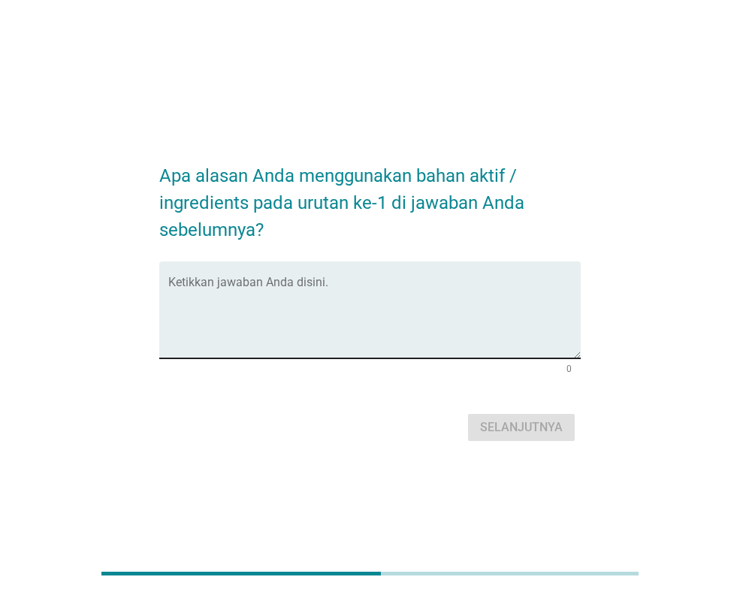
click at [436, 328] on textarea "Ketikkan jawaban Anda disini." at bounding box center [374, 318] width 412 height 79
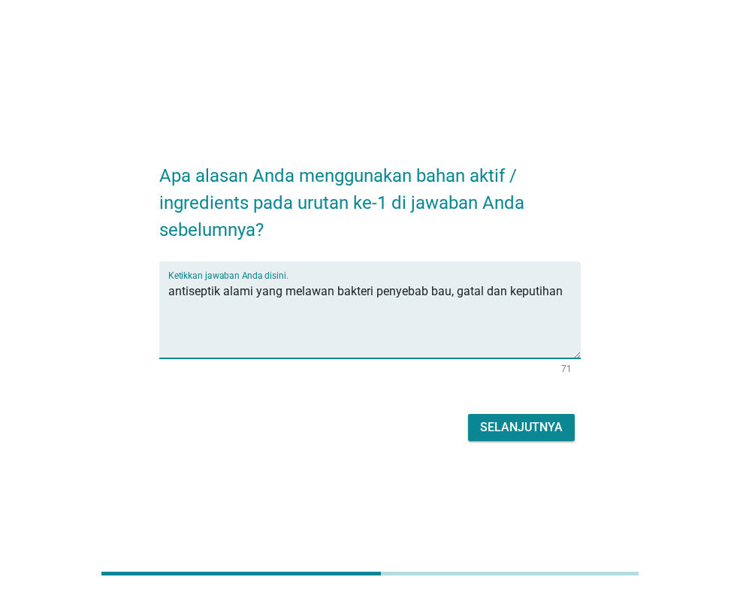
type textarea "antiseptik alami yang melawan bakteri penyebab bau, gatal dan keputihan"
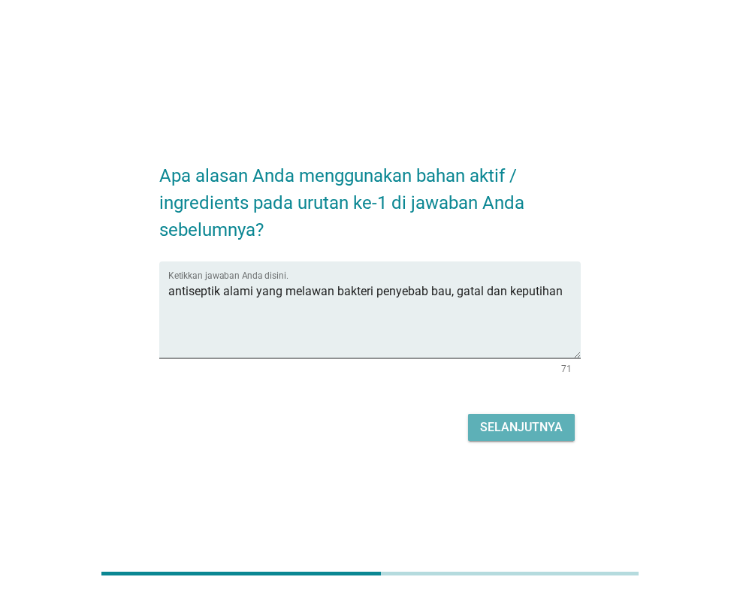
drag, startPoint x: 500, startPoint y: 413, endPoint x: 505, endPoint y: 421, distance: 9.4
click at [502, 418] on button "Selanjutnya" at bounding box center [521, 427] width 107 height 27
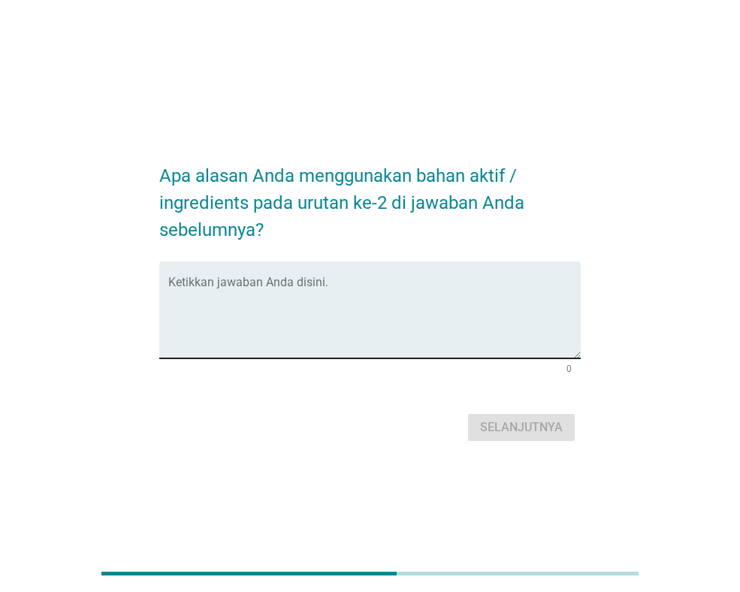
click at [399, 321] on textarea "Ketikkan jawaban Anda disini." at bounding box center [374, 318] width 412 height 79
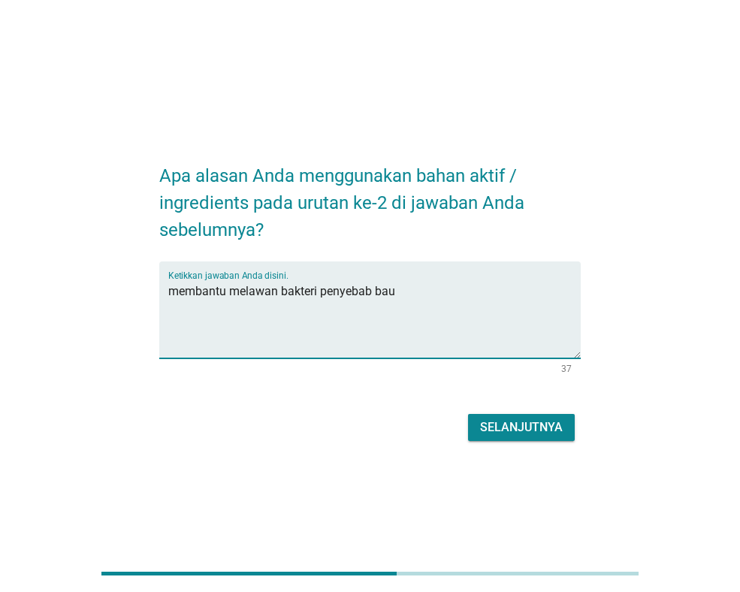
type textarea "membantu melawan bakteri penyebab bau"
click at [503, 427] on div "Selanjutnya" at bounding box center [521, 427] width 83 height 18
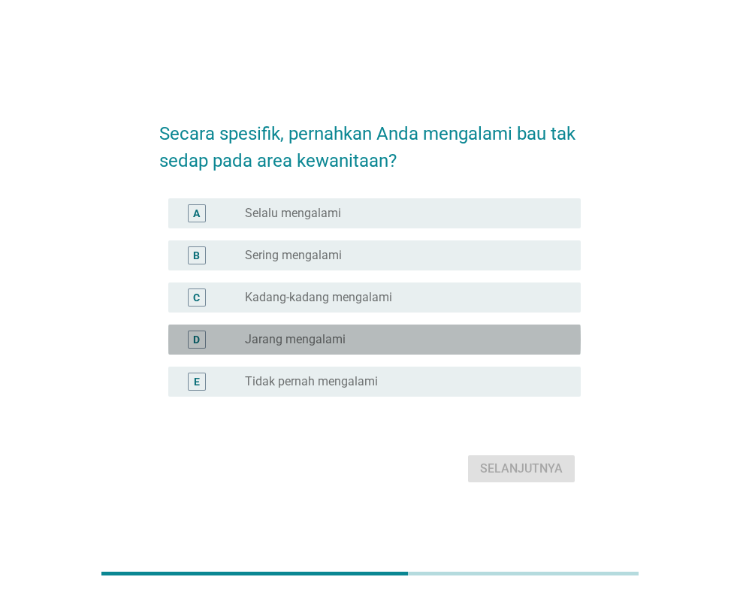
click at [386, 333] on div "radio_button_unchecked Jarang mengalami" at bounding box center [401, 339] width 312 height 15
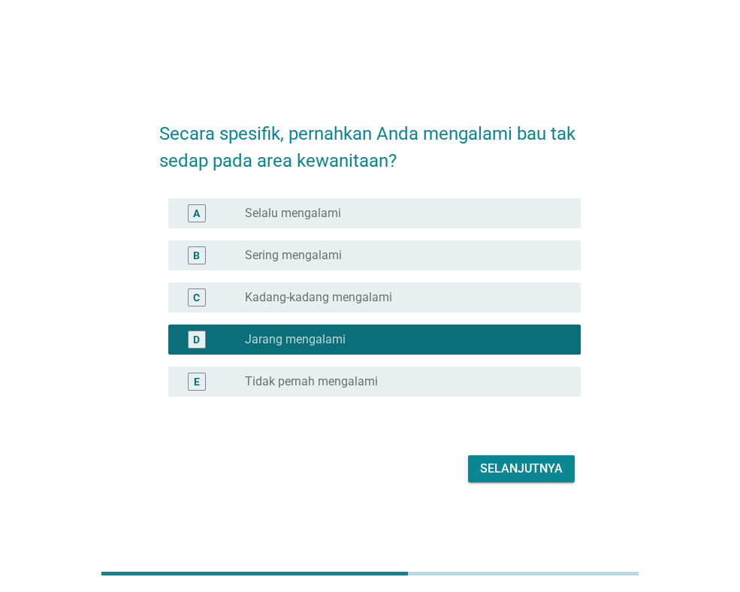
click at [536, 478] on button "Selanjutnya" at bounding box center [521, 468] width 107 height 27
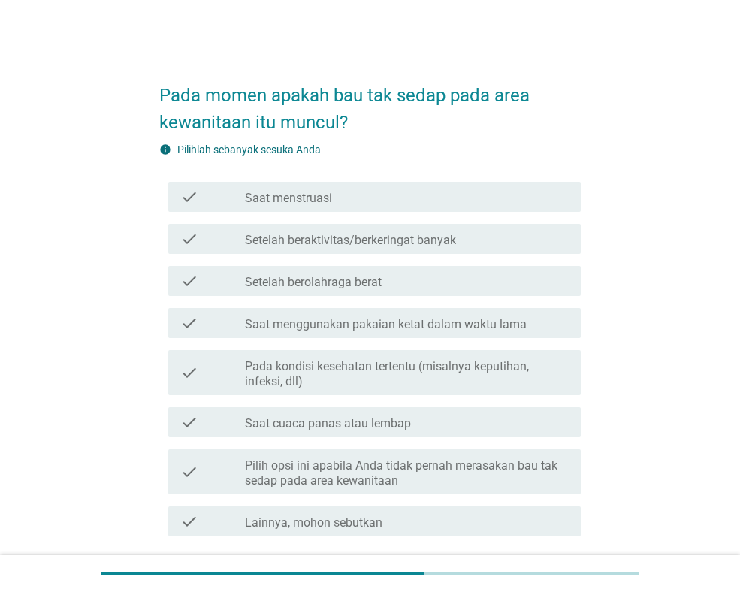
click at [404, 195] on div "check_box_outline_blank Saat menstruasi" at bounding box center [407, 197] width 324 height 18
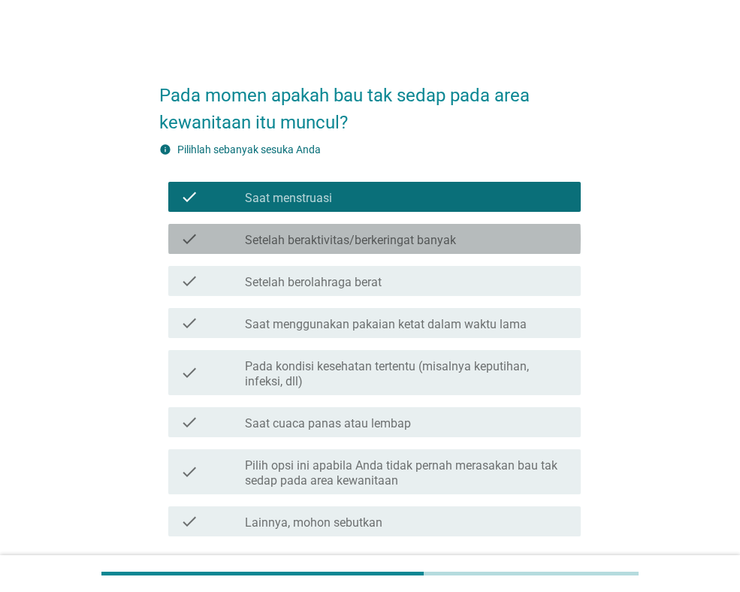
click at [429, 234] on label "Setelah beraktivitas/berkeringat banyak" at bounding box center [350, 240] width 211 height 15
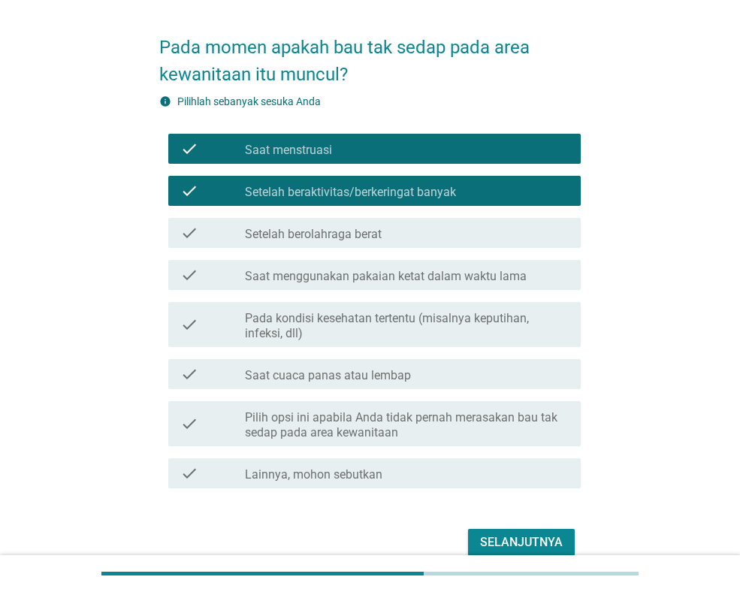
scroll to position [75, 0]
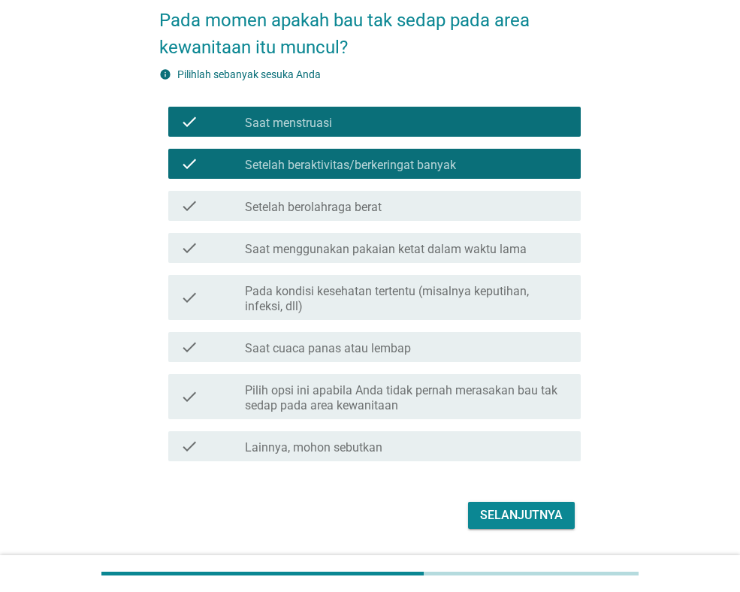
click at [454, 310] on label "Pada kondisi kesehatan tertentu (misalnya keputihan, infeksi, dll)" at bounding box center [407, 299] width 324 height 30
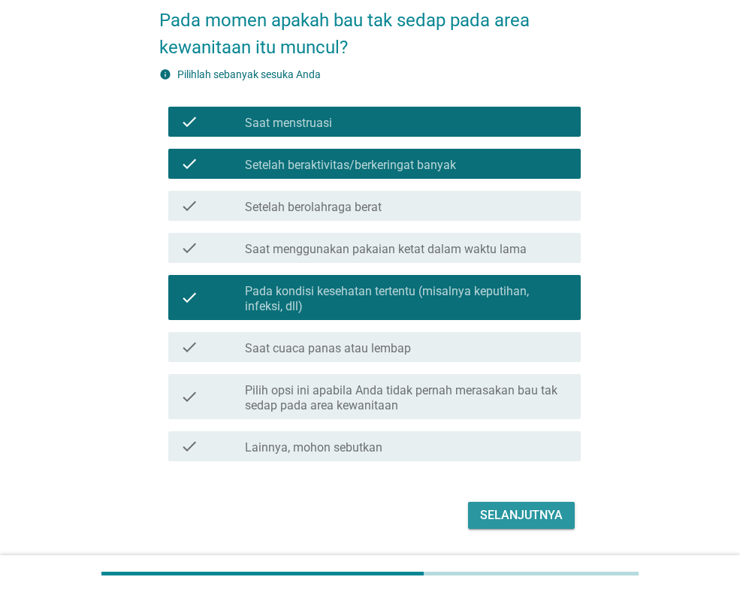
click at [492, 511] on div "Selanjutnya" at bounding box center [521, 515] width 83 height 18
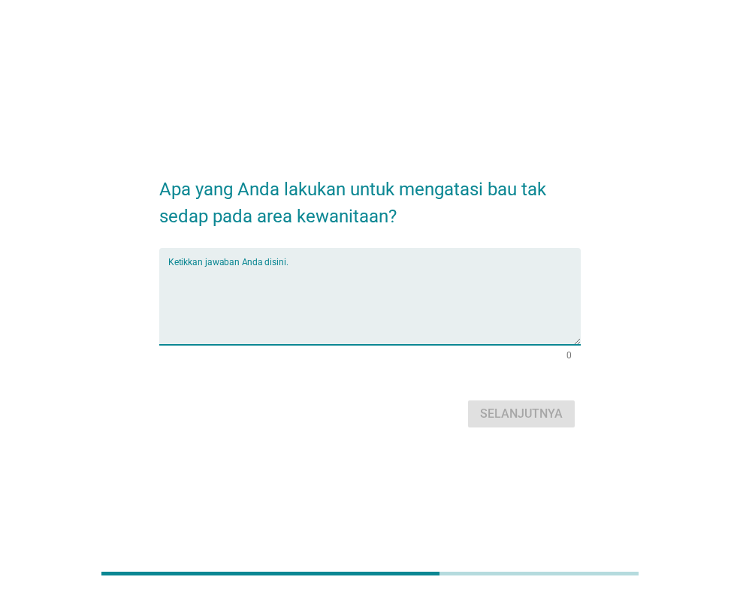
click at [361, 301] on textarea "Ketikkan jawaban Anda disini." at bounding box center [374, 305] width 412 height 79
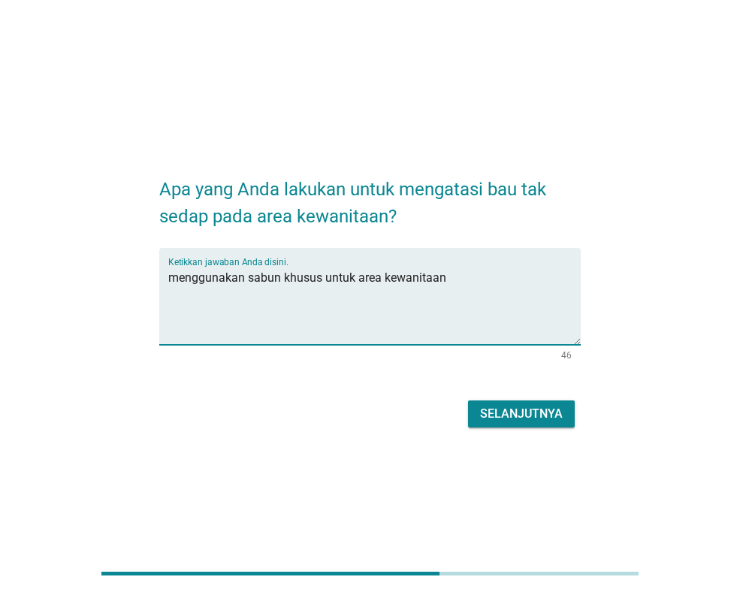
type textarea "menggunakan sabun khusus untuk area kewanitaan"
click at [532, 425] on button "Selanjutnya" at bounding box center [521, 413] width 107 height 27
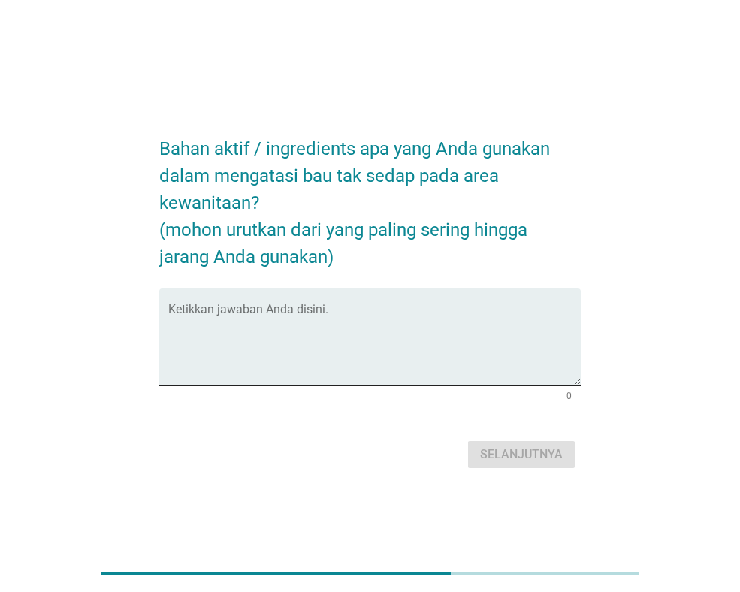
click at [479, 332] on textarea "Ketikkan jawaban Anda disini." at bounding box center [374, 345] width 412 height 79
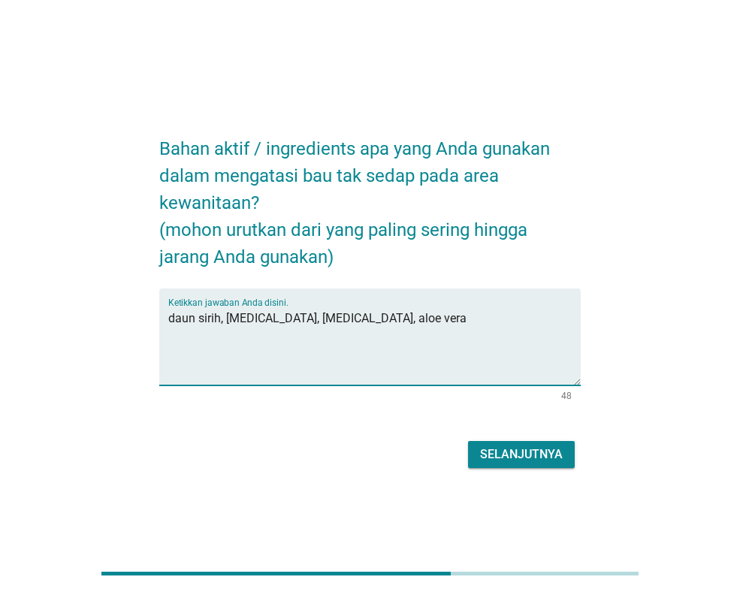
type textarea "daun sirih, [MEDICAL_DATA], [MEDICAL_DATA], aloe vera"
click at [560, 456] on div "Selanjutnya" at bounding box center [521, 454] width 83 height 18
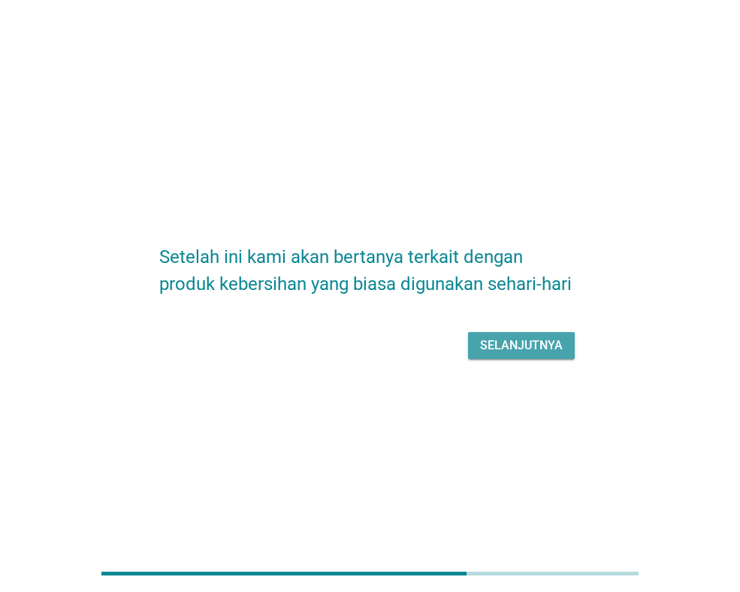
click at [543, 351] on div "Selanjutnya" at bounding box center [521, 346] width 83 height 18
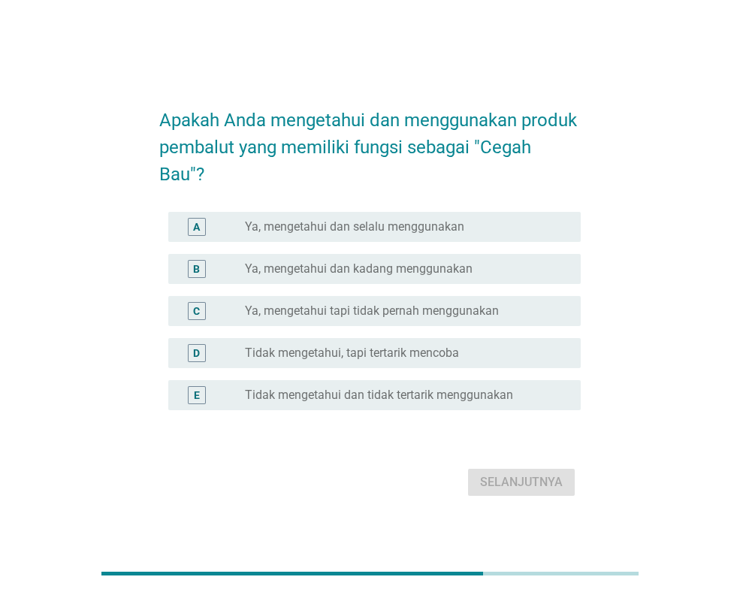
click at [334, 230] on label "Ya, mengetahui dan selalu menggunakan" at bounding box center [354, 226] width 219 height 15
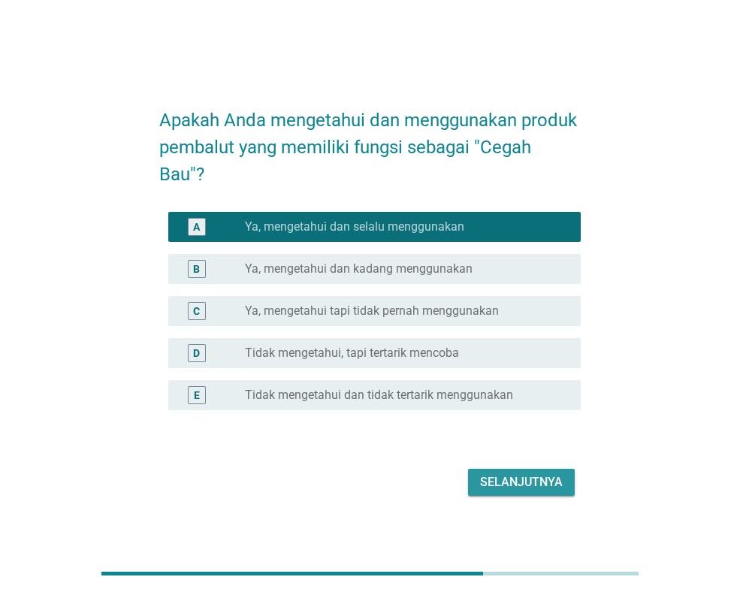
click at [509, 479] on div "Selanjutnya" at bounding box center [521, 482] width 83 height 18
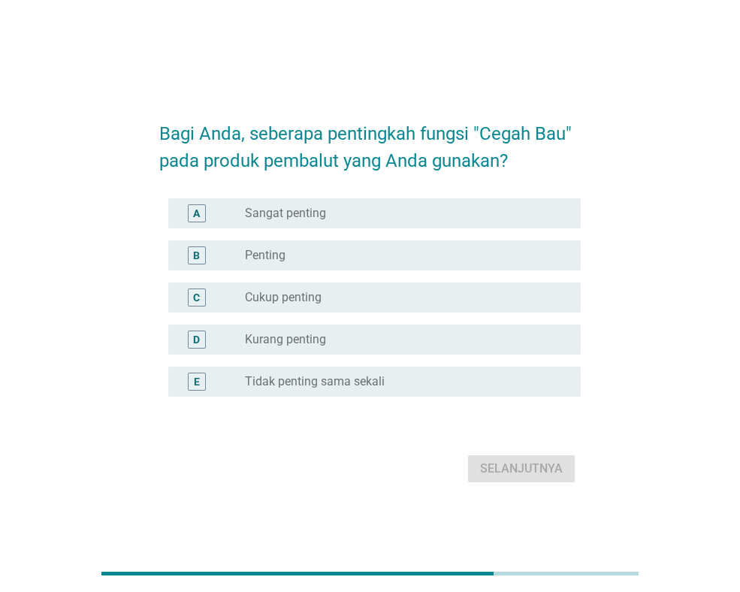
click at [374, 212] on div "radio_button_unchecked Sangat penting" at bounding box center [401, 213] width 312 height 15
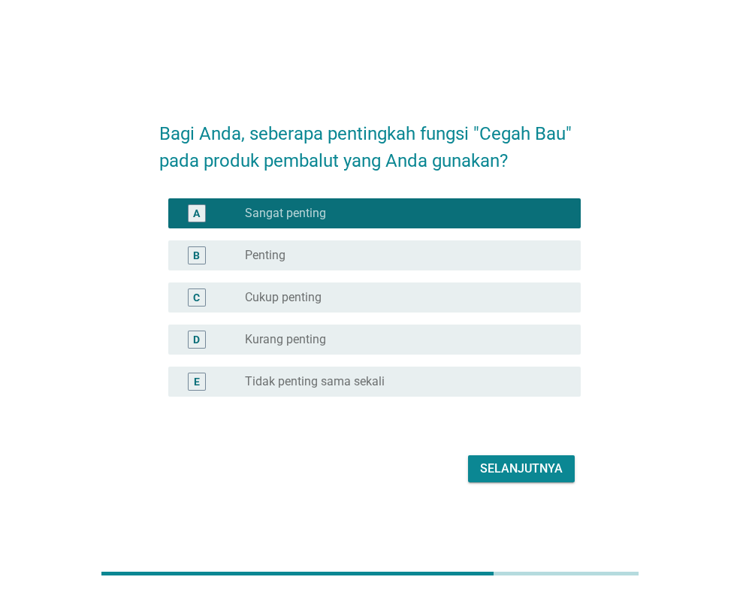
click at [513, 466] on div "Selanjutnya" at bounding box center [521, 469] width 83 height 18
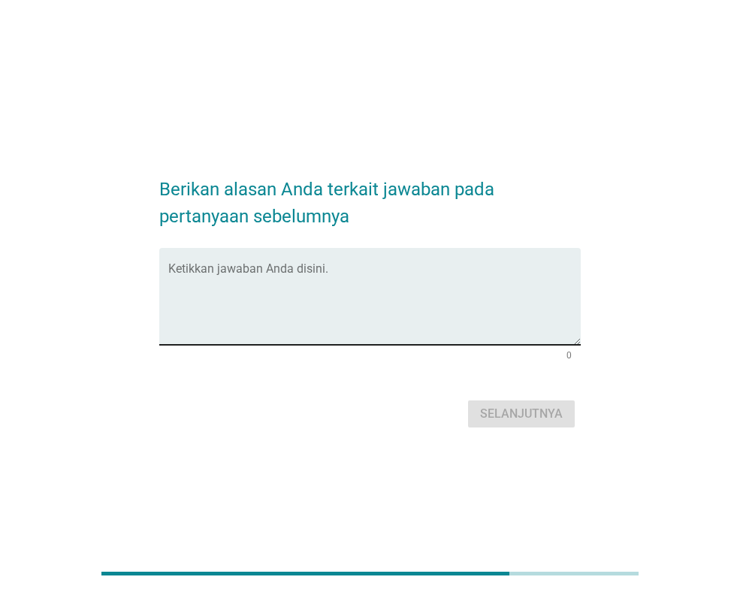
click at [389, 273] on textarea "Ketikkan jawaban Anda disini." at bounding box center [374, 305] width 412 height 79
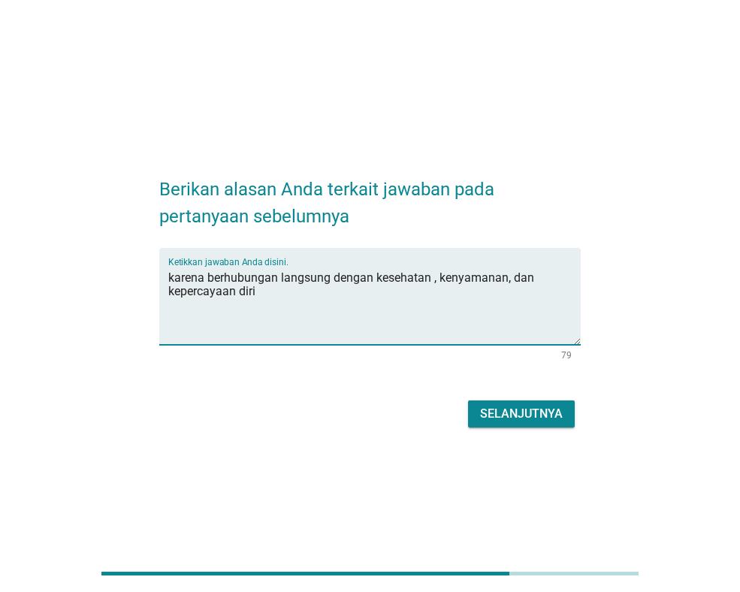
type textarea "karena berhubungan langsung dengan kesehatan , kenyamanan, dan kepercayaan diri"
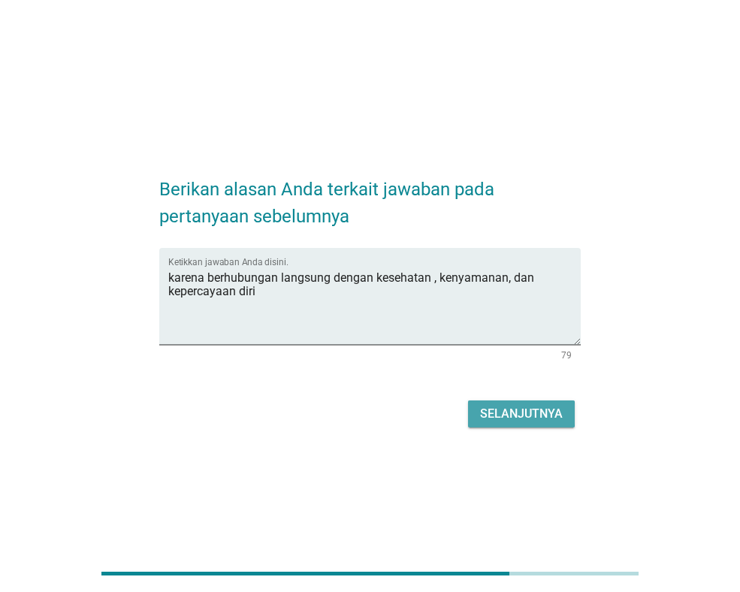
click at [525, 424] on button "Selanjutnya" at bounding box center [521, 413] width 107 height 27
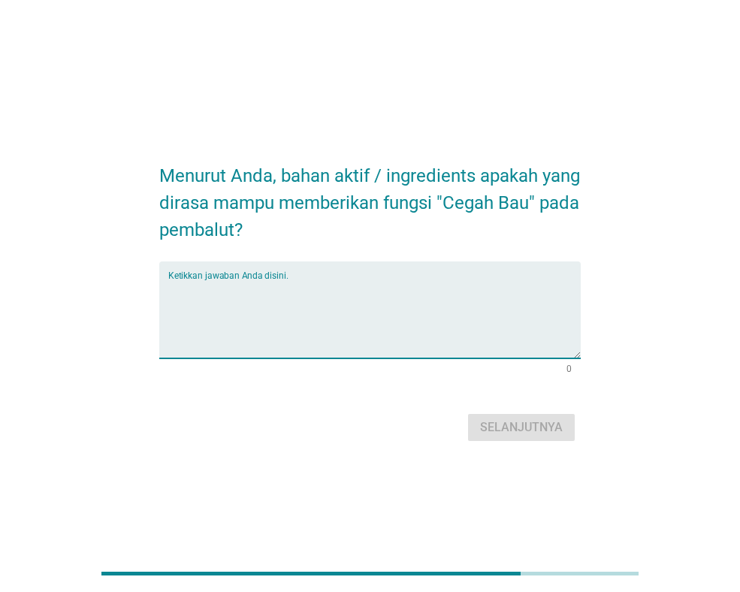
click at [320, 334] on textarea "Ketikkan jawaban Anda disini." at bounding box center [374, 318] width 412 height 79
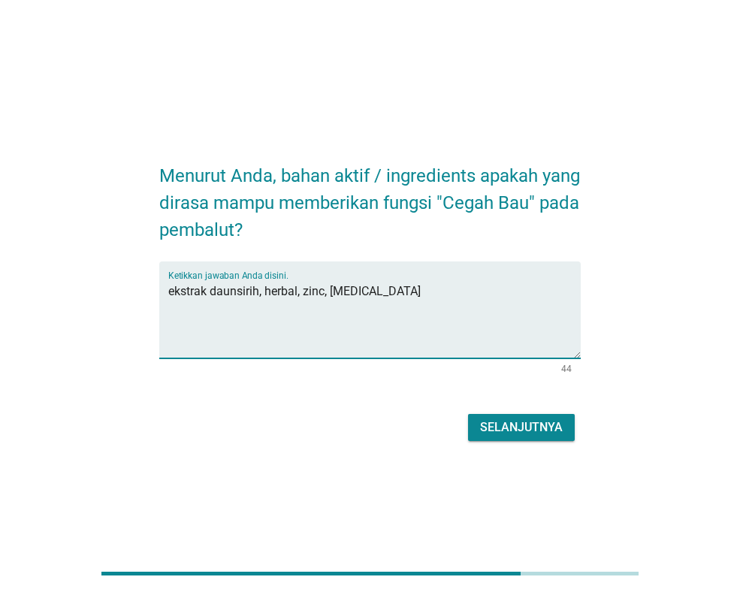
type textarea "ekstrak daunsirih, herbal, zinc, [MEDICAL_DATA]"
click at [525, 423] on div "Selanjutnya" at bounding box center [521, 427] width 83 height 18
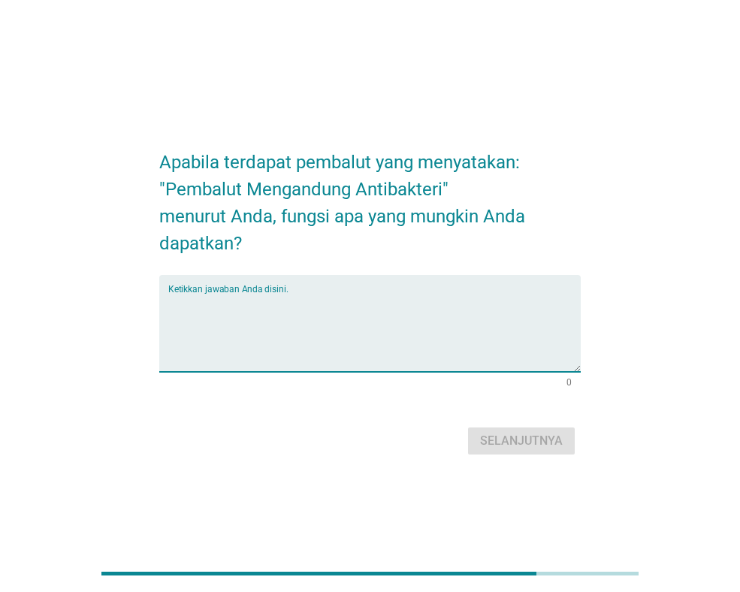
click at [423, 318] on textarea "Ketikkan jawaban Anda disini." at bounding box center [374, 332] width 412 height 79
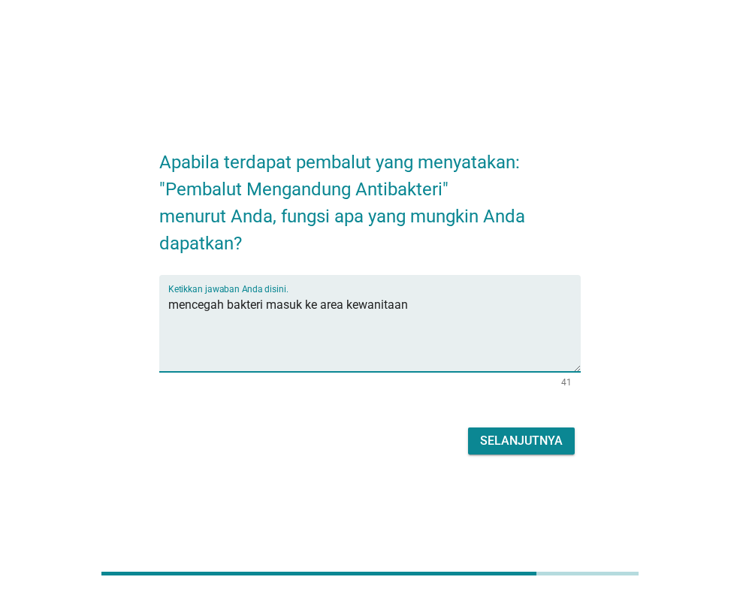
type textarea "mencegah bakteri masuk ke area kewanitaan"
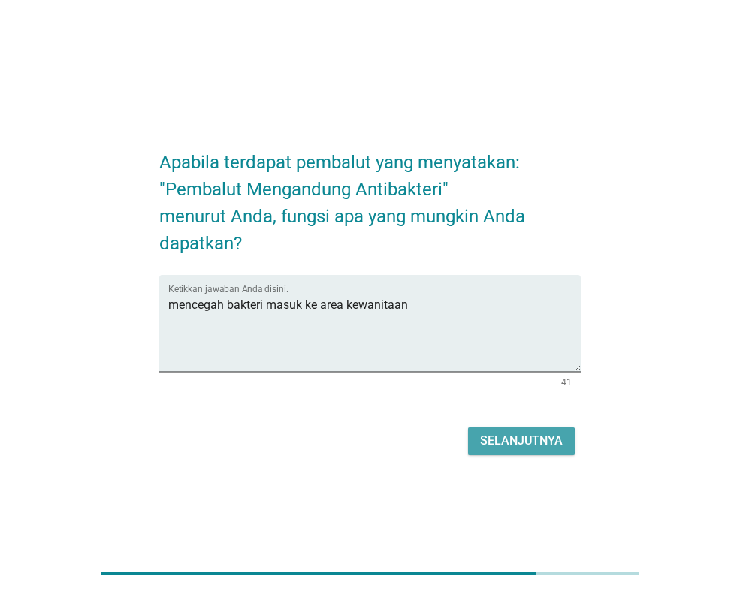
click at [513, 443] on div "Selanjutnya" at bounding box center [521, 441] width 83 height 18
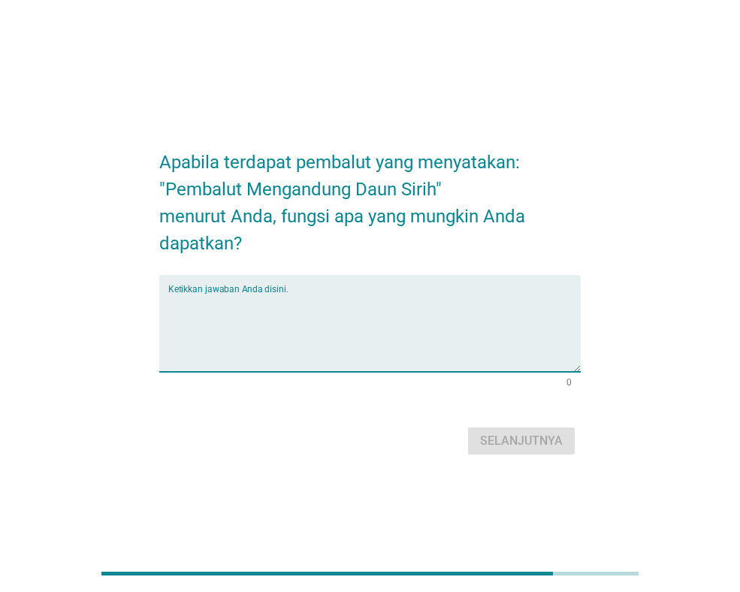
click at [430, 325] on textarea "Ketikkan jawaban Anda disini." at bounding box center [374, 332] width 412 height 79
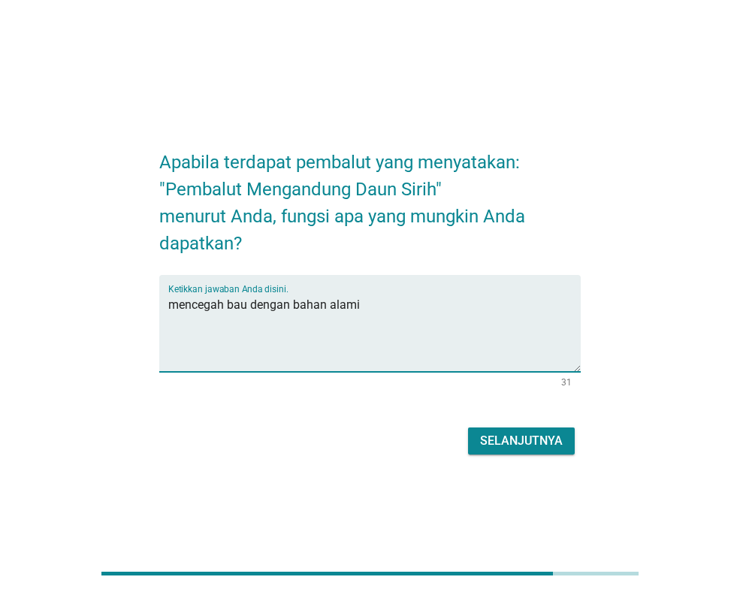
type textarea "mencegah bau dengan bahan alami"
click at [557, 447] on div "Selanjutnya" at bounding box center [521, 441] width 83 height 18
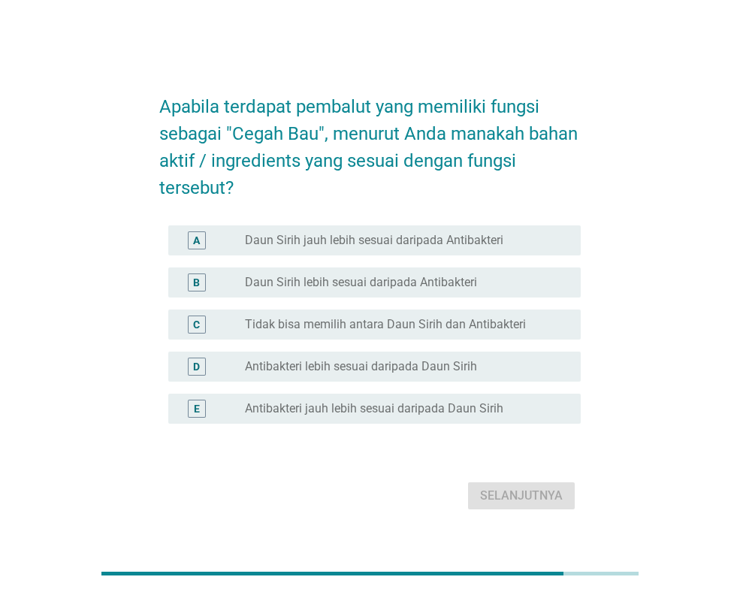
click at [396, 245] on label "Daun Sirih jauh lebih sesuai daripada Antibakteri" at bounding box center [374, 240] width 258 height 15
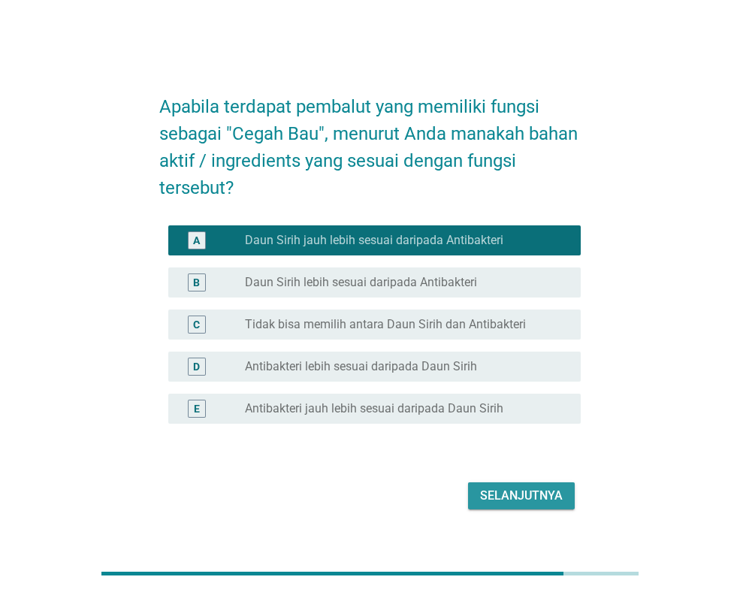
click at [531, 497] on div "Selanjutnya" at bounding box center [521, 496] width 83 height 18
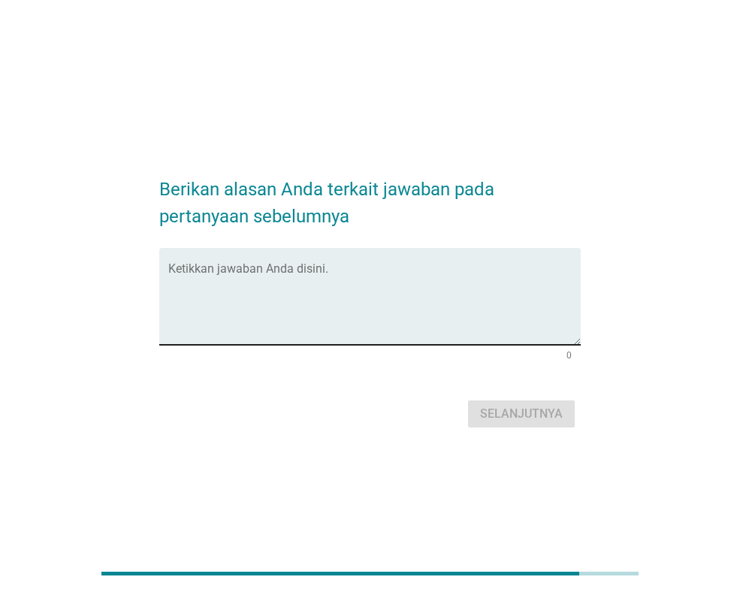
click at [424, 309] on textarea "Ketikkan jawaban Anda disini." at bounding box center [374, 305] width 412 height 79
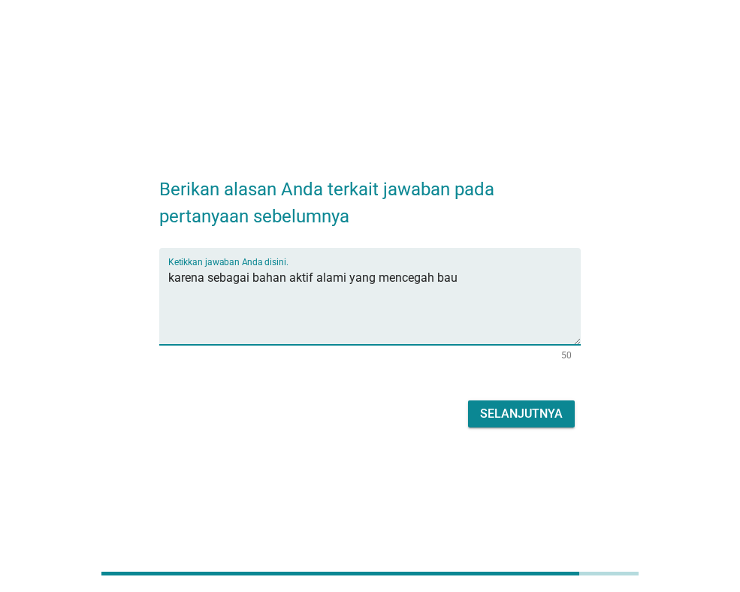
type textarea "karena sebagai bahan aktif alami yang mencegah bau"
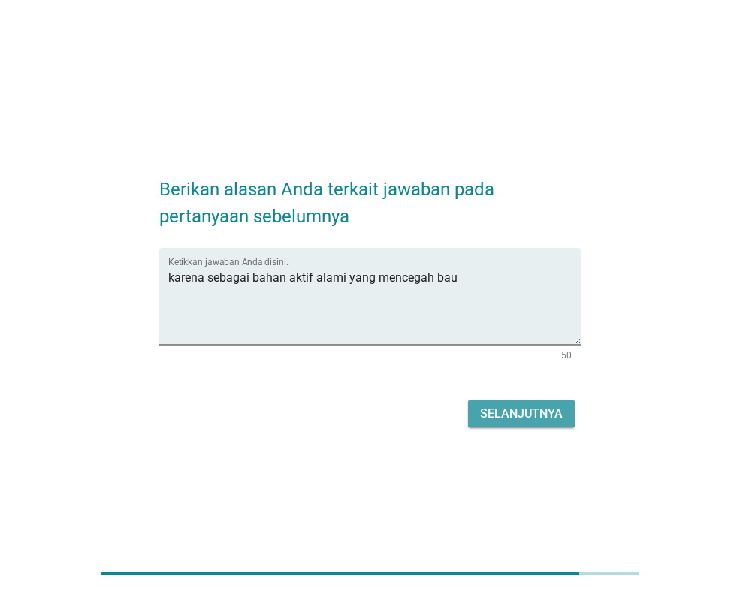
click at [517, 413] on div "Selanjutnya" at bounding box center [521, 414] width 83 height 18
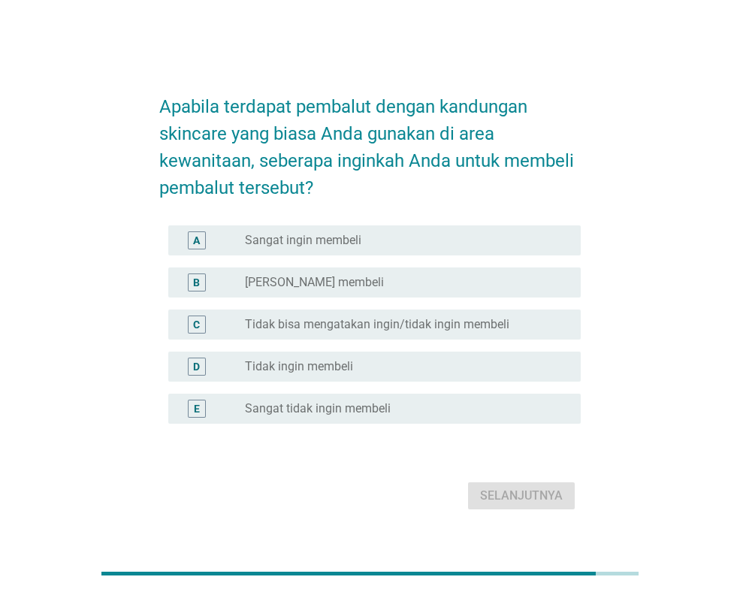
drag, startPoint x: 417, startPoint y: 285, endPoint x: 442, endPoint y: 325, distance: 47.9
click at [418, 285] on div "radio_button_unchecked Ingin membeli" at bounding box center [401, 282] width 312 height 15
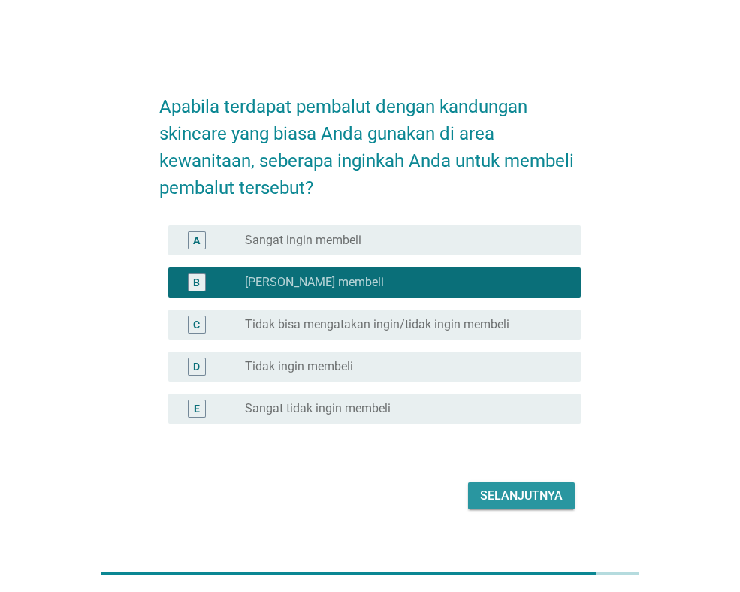
click at [540, 492] on div "Selanjutnya" at bounding box center [521, 496] width 83 height 18
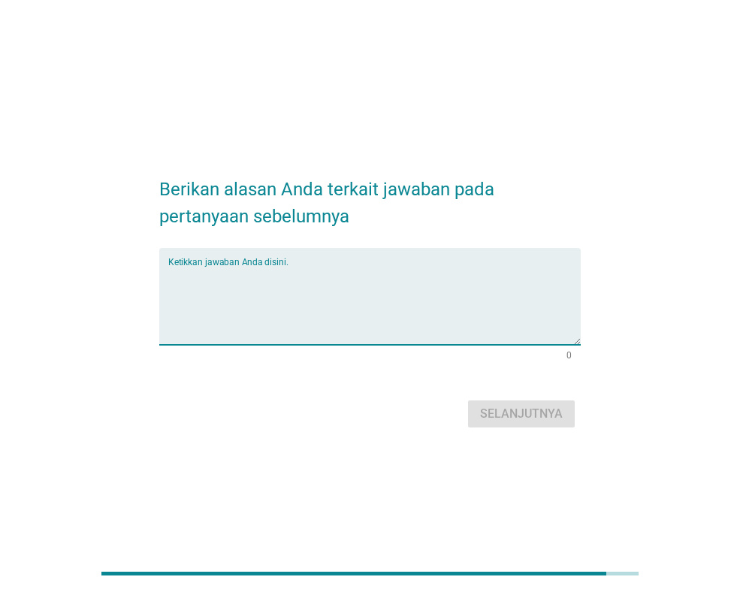
click at [445, 284] on textarea "Ketikkan jawaban Anda disini." at bounding box center [374, 305] width 412 height 79
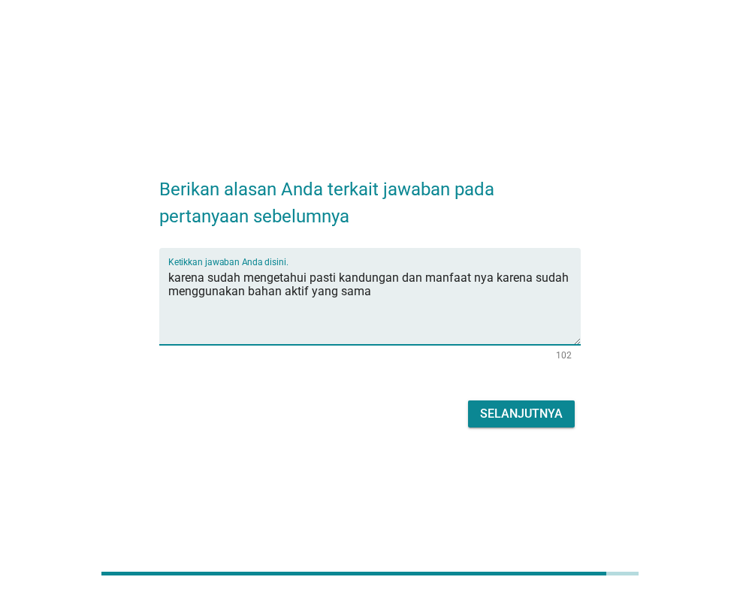
type textarea "karena sudah mengetahui pasti kandungan dan manfaat nya karena sudah menggunaka…"
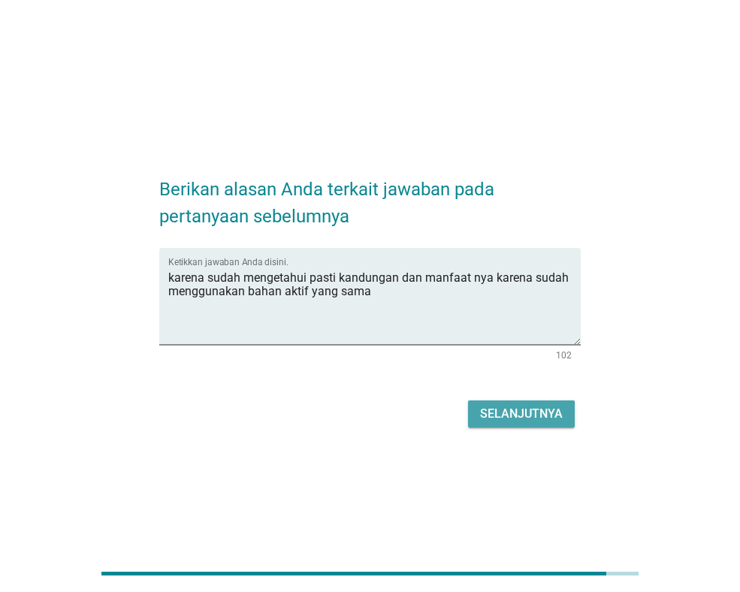
click at [548, 420] on div "Selanjutnya" at bounding box center [521, 414] width 83 height 18
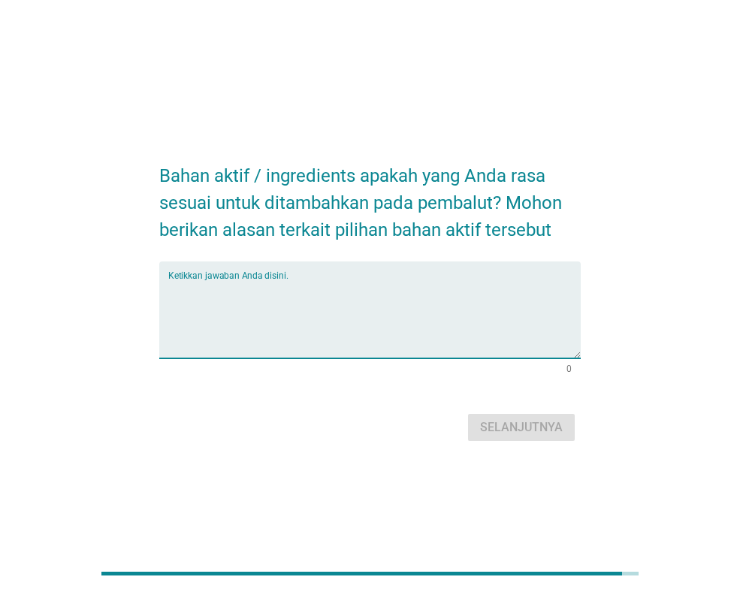
click at [479, 312] on textarea "Ketikkan jawaban Anda disini." at bounding box center [374, 318] width 412 height 79
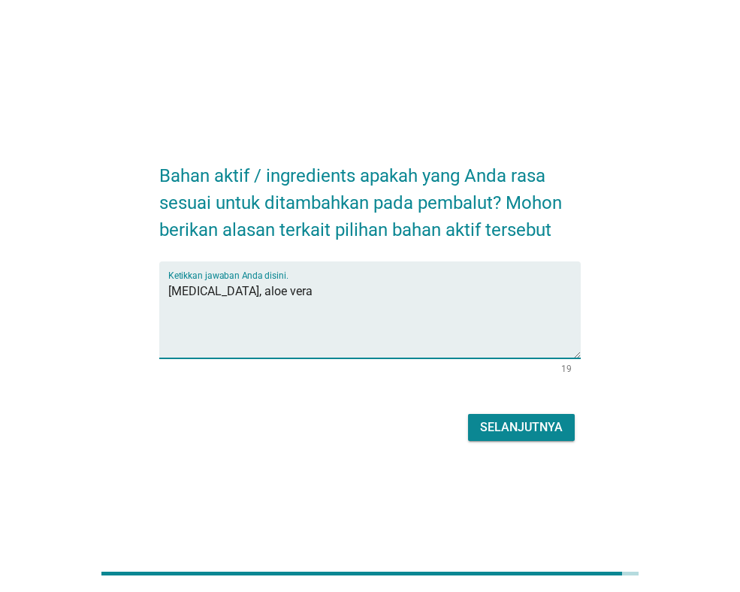
type textarea "[MEDICAL_DATA], aloe vera"
click at [523, 439] on button "Selanjutnya" at bounding box center [521, 427] width 107 height 27
